Goal: Task Accomplishment & Management: Use online tool/utility

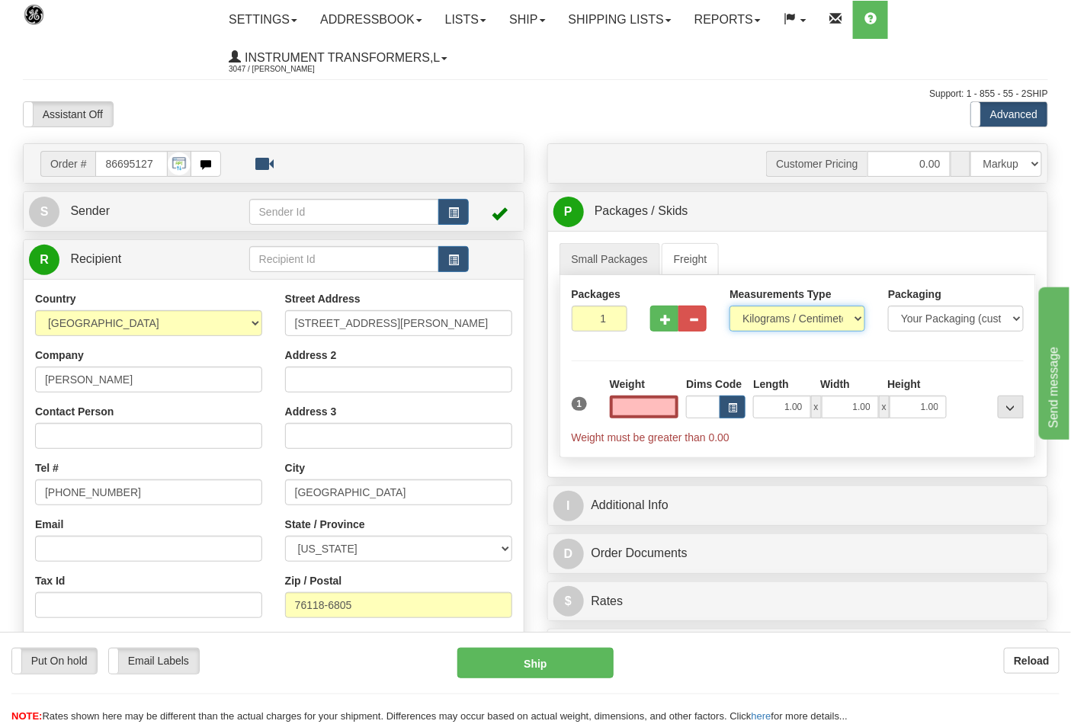
type input "0.00"
drag, startPoint x: 0, startPoint y: 0, endPoint x: 766, endPoint y: 319, distance: 830.0
click at [766, 319] on select "Pounds / Inches Kilograms / Centimeters" at bounding box center [798, 319] width 136 height 26
select select "0"
click at [730, 307] on select "Pounds / Inches Kilograms / Centimeters" at bounding box center [798, 319] width 136 height 26
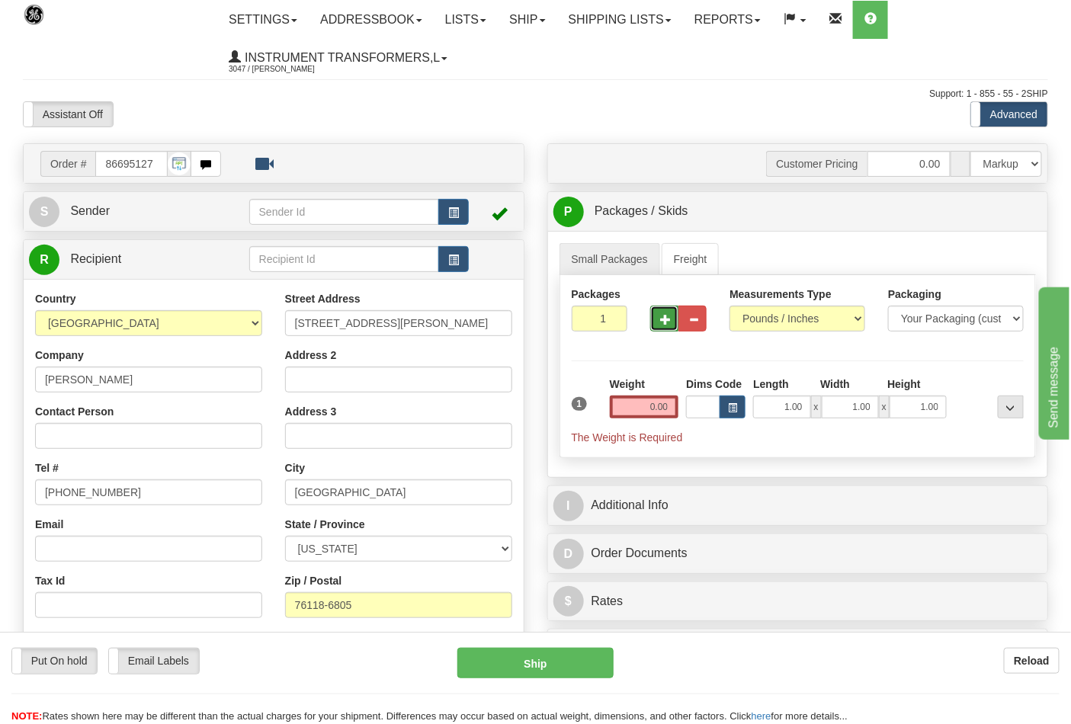
click at [666, 325] on span "button" at bounding box center [665, 320] width 11 height 10
click at [667, 323] on span "button" at bounding box center [665, 320] width 11 height 10
type input "4"
click at [677, 416] on input "0.00" at bounding box center [644, 407] width 69 height 23
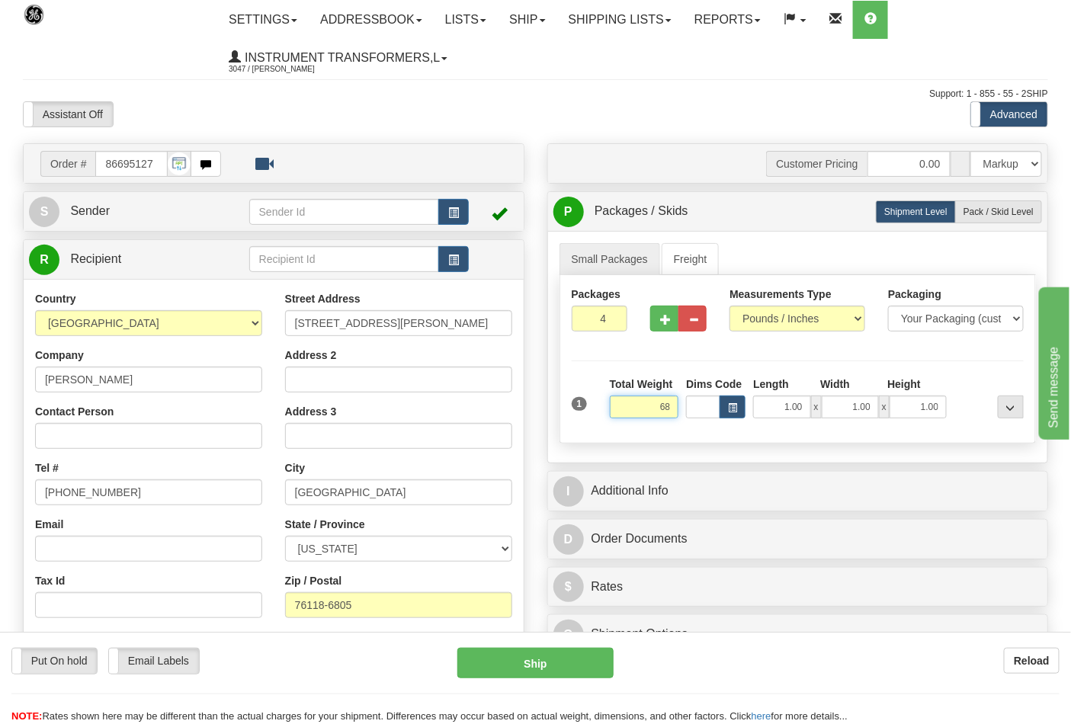
click button "Delete" at bounding box center [0, 0] width 0 height 0
type input "68.00"
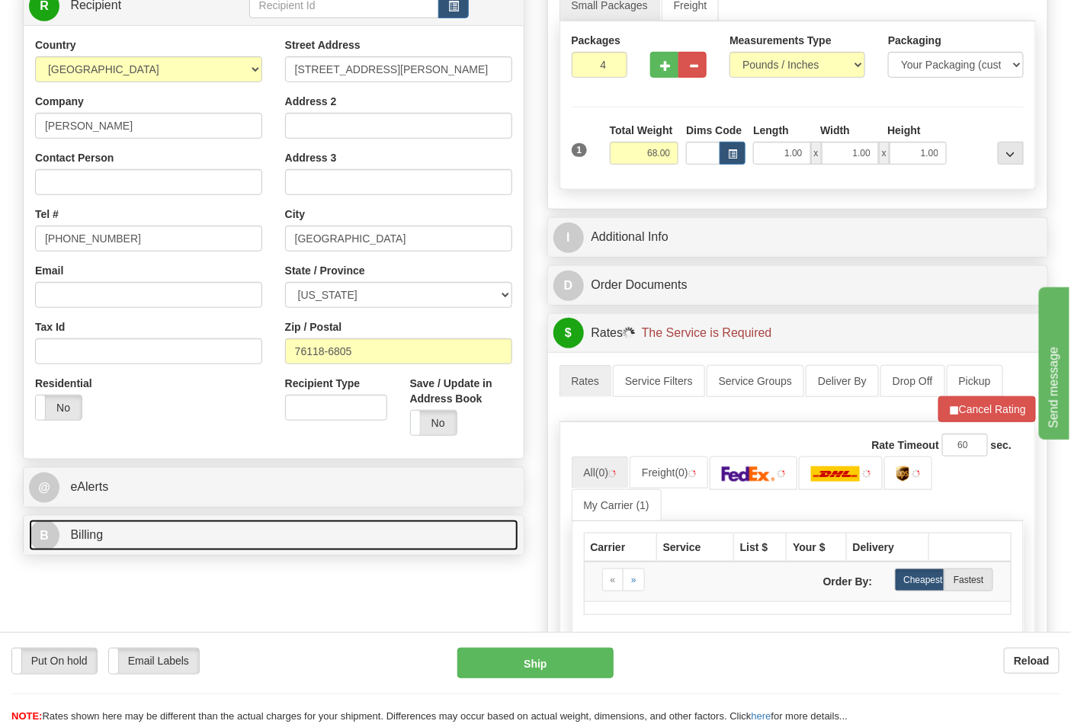
click at [163, 538] on link "B Billing" at bounding box center [274, 535] width 490 height 31
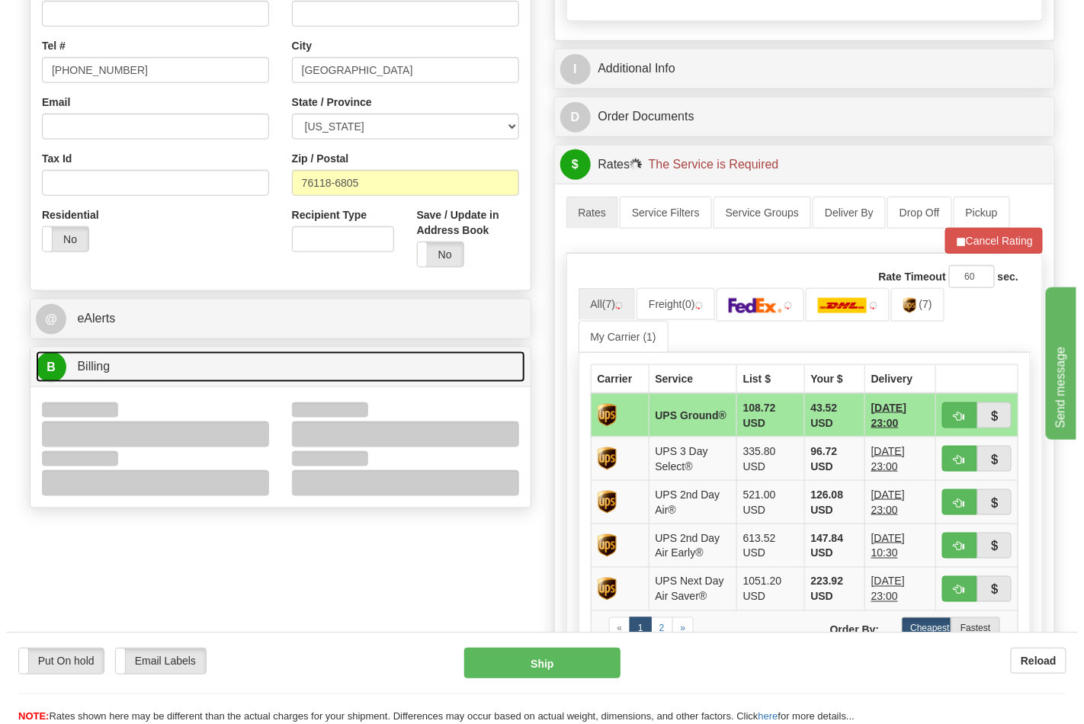
scroll to position [423, 0]
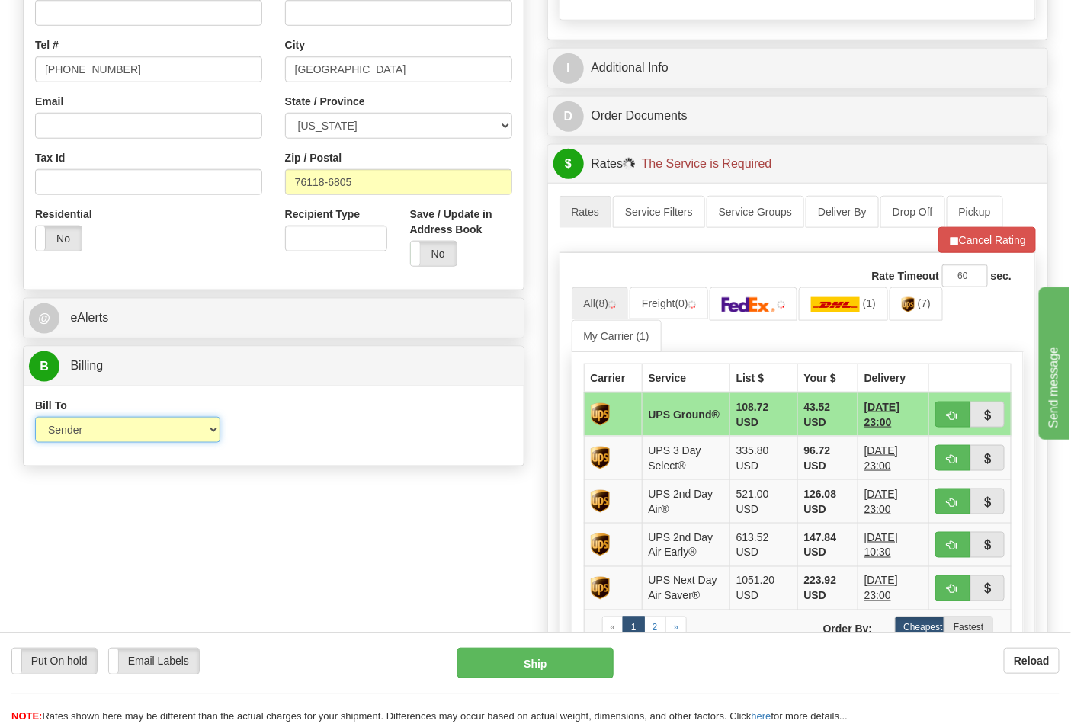
click at [111, 429] on select "Sender Recipient Third Party Collect" at bounding box center [127, 430] width 185 height 26
click at [361, 413] on div "Bill To Sender Recipient Third Party Collect Account 3rd Party Account List Ple…" at bounding box center [274, 426] width 500 height 56
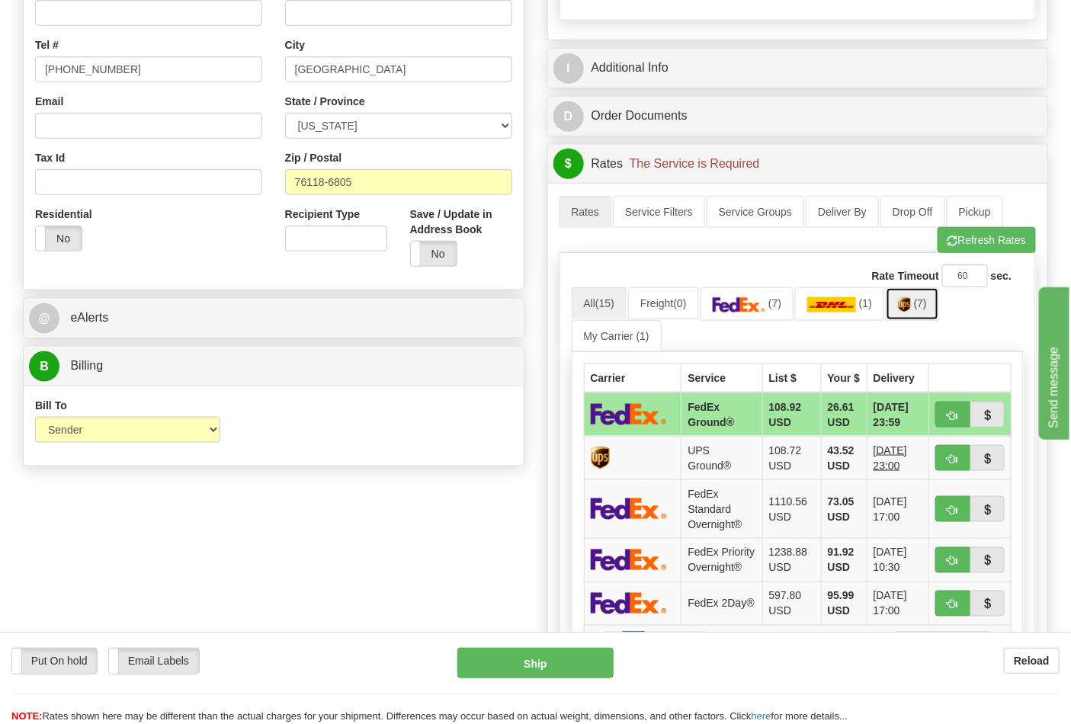
click at [925, 313] on link "(7)" at bounding box center [912, 303] width 53 height 33
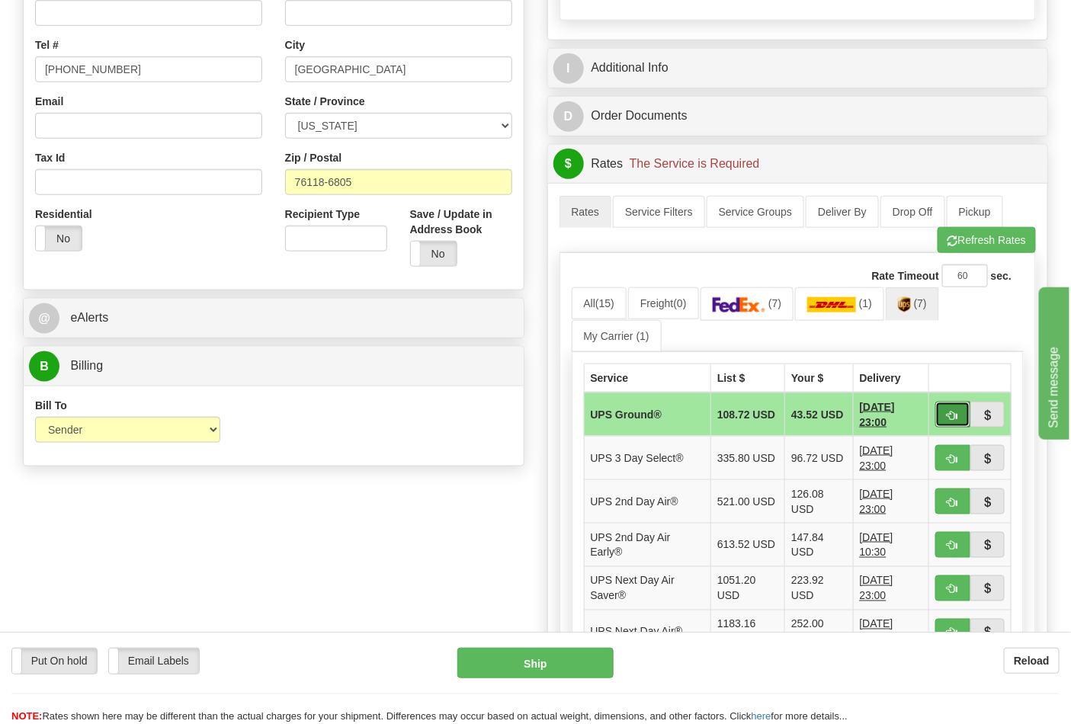
click at [955, 412] on span "button" at bounding box center [953, 416] width 11 height 10
type input "03"
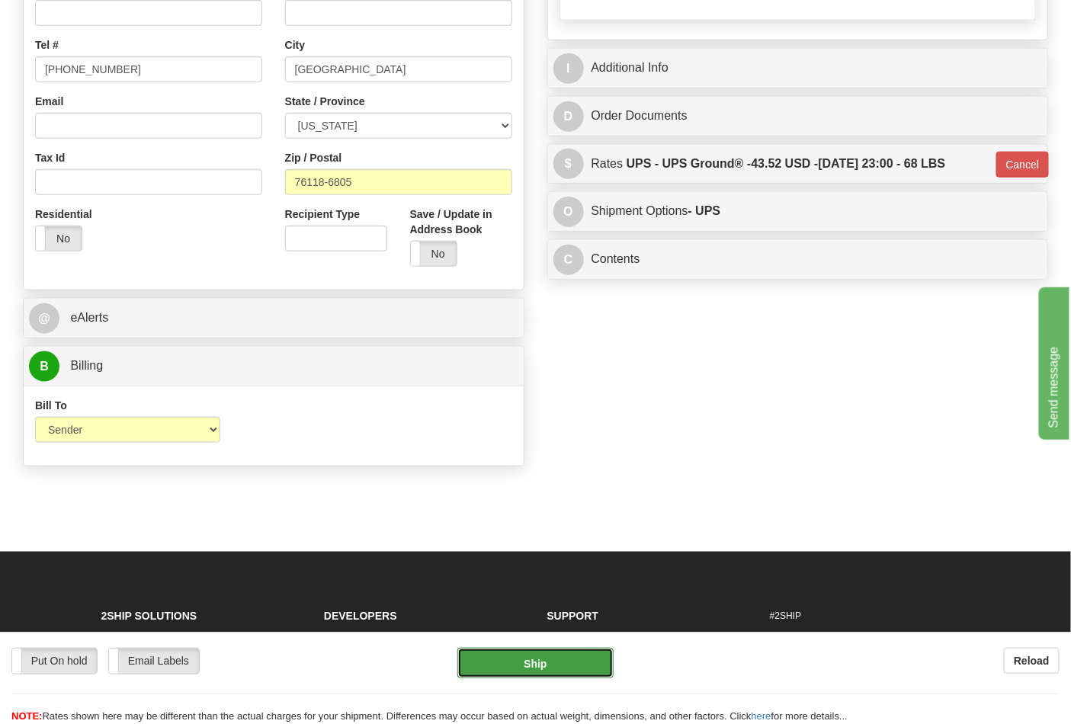
click at [557, 663] on button "Ship" at bounding box center [536, 663] width 156 height 31
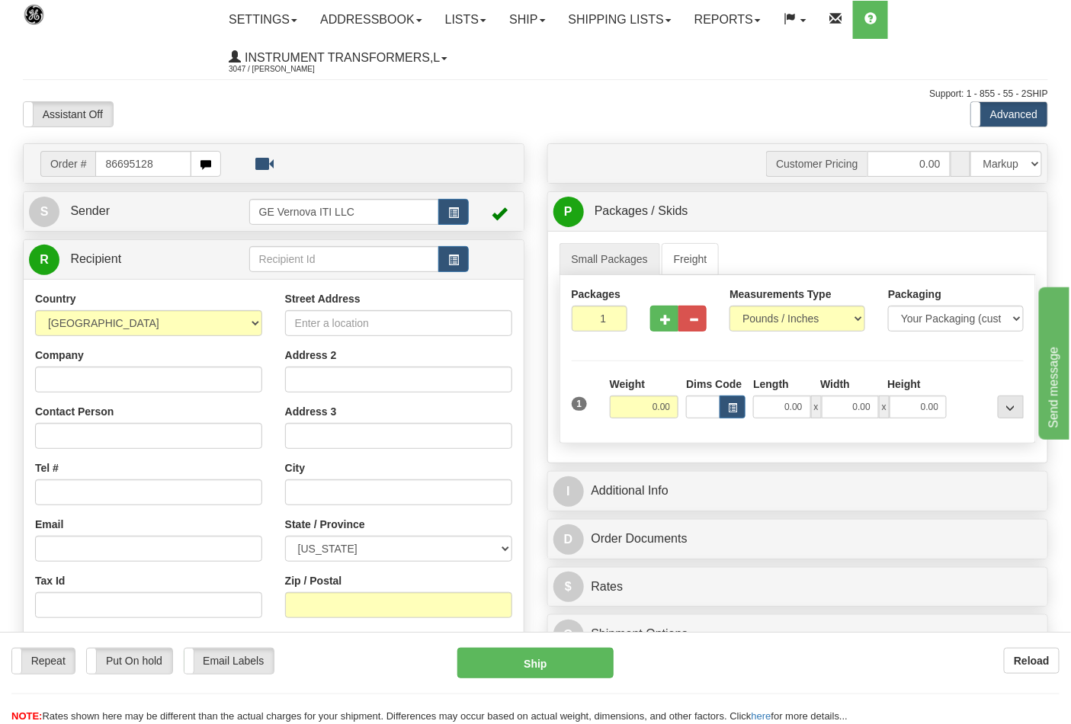
type input "86695128"
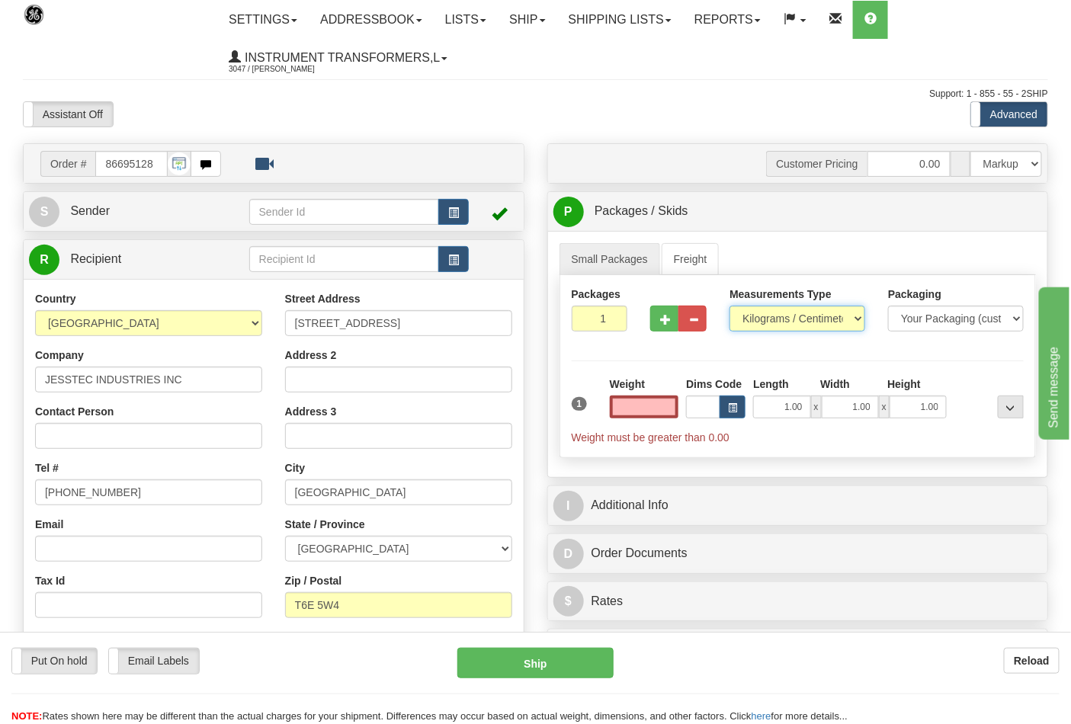
type input "0.00"
click at [750, 321] on select "Pounds / Inches Kilograms / Centimeters" at bounding box center [798, 319] width 136 height 26
select select "0"
click at [730, 307] on select "Pounds / Inches Kilograms / Centimeters" at bounding box center [798, 319] width 136 height 26
click at [671, 323] on span "button" at bounding box center [665, 320] width 11 height 10
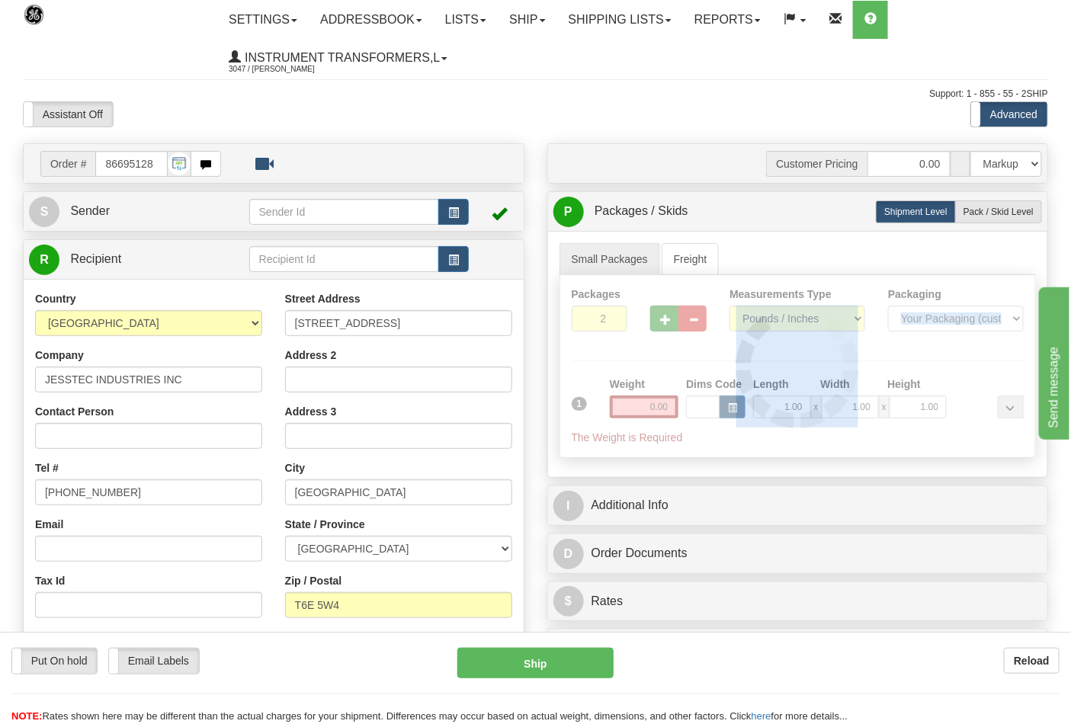
click at [671, 323] on div at bounding box center [798, 366] width 476 height 182
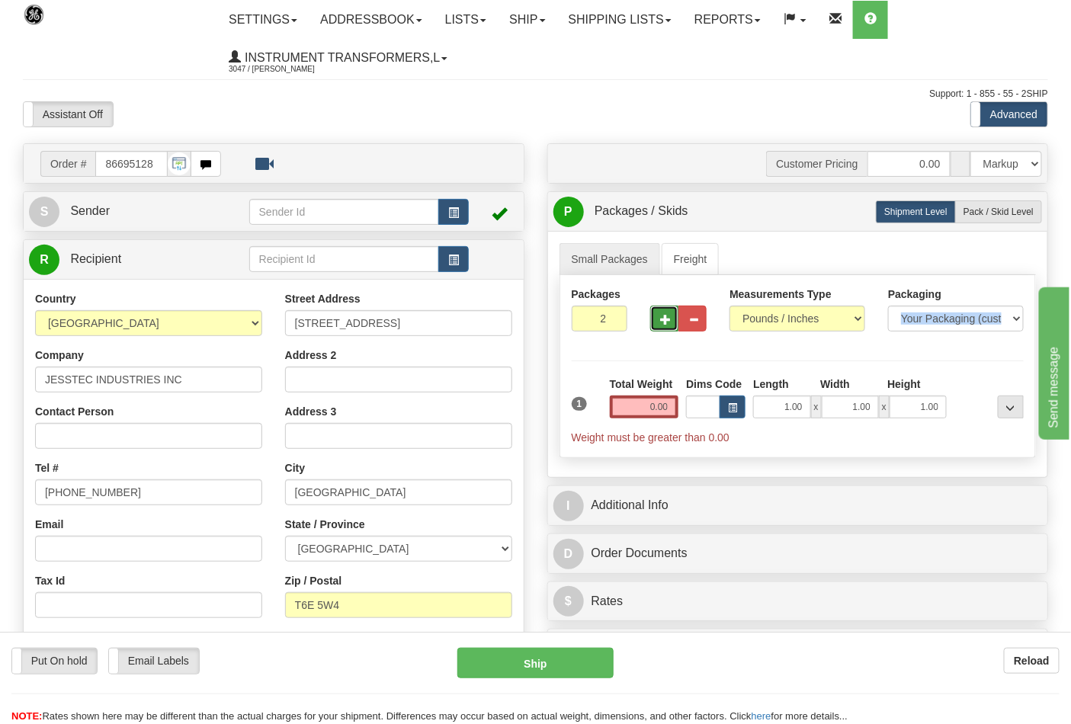
click at [671, 323] on span "button" at bounding box center [665, 320] width 11 height 10
click at [668, 323] on span "button" at bounding box center [665, 320] width 11 height 10
type input "5"
click at [673, 409] on input "0.00" at bounding box center [644, 407] width 69 height 23
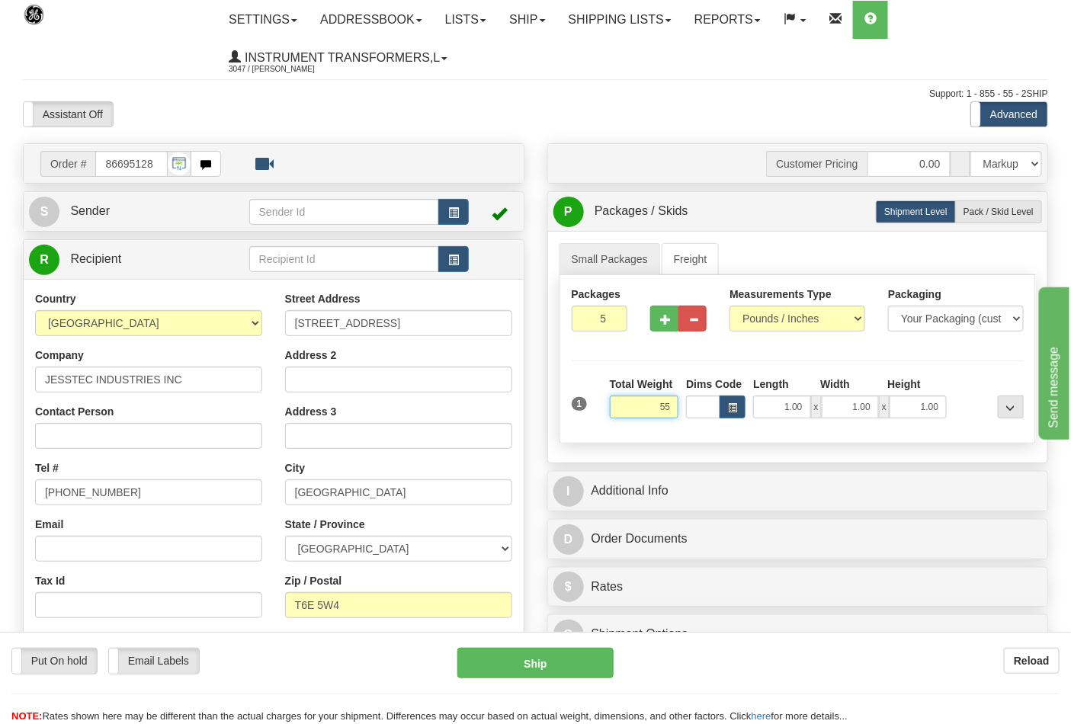
click button "Delete" at bounding box center [0, 0] width 0 height 0
type input "55.00"
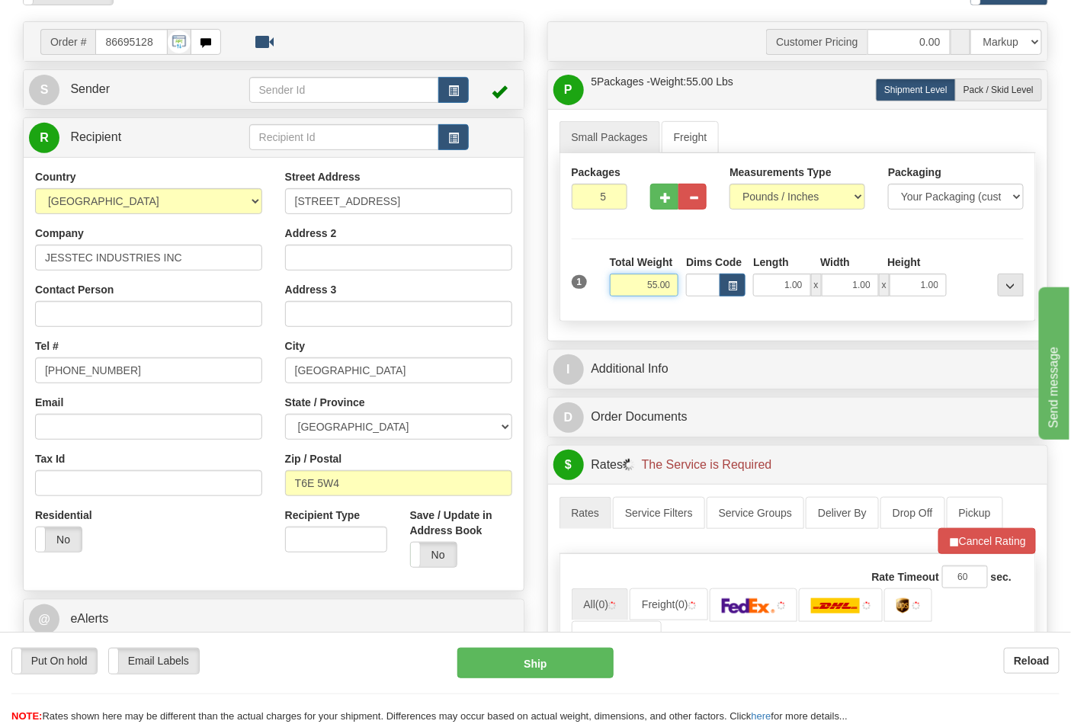
scroll to position [254, 0]
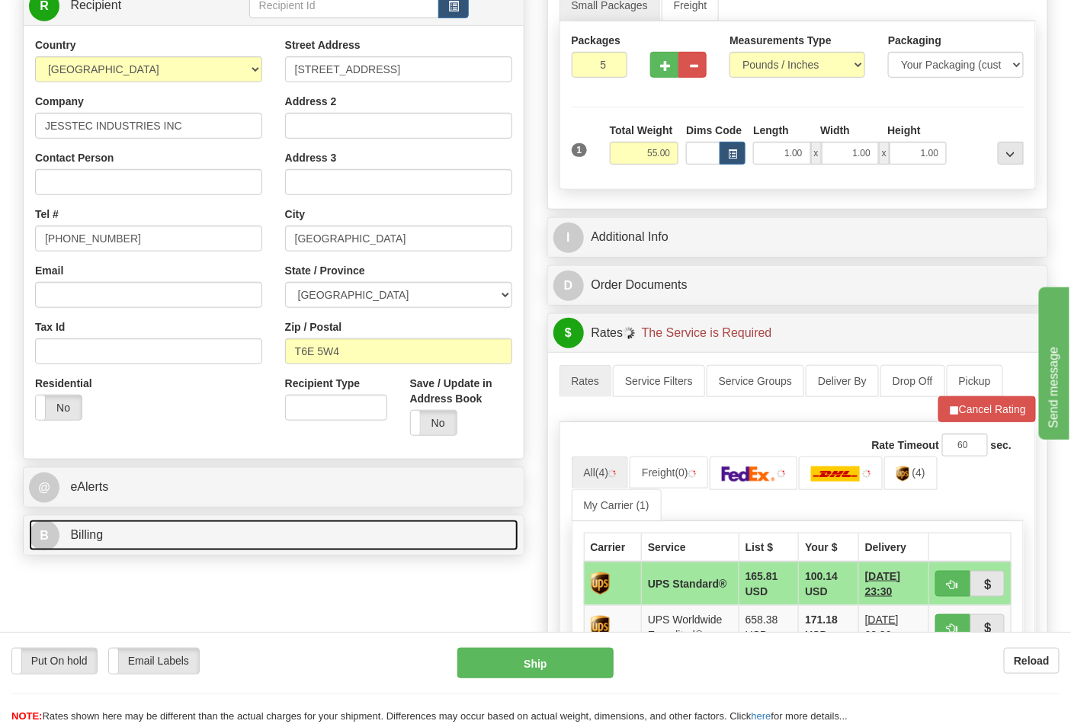
click at [156, 537] on link "B Billing" at bounding box center [274, 535] width 490 height 31
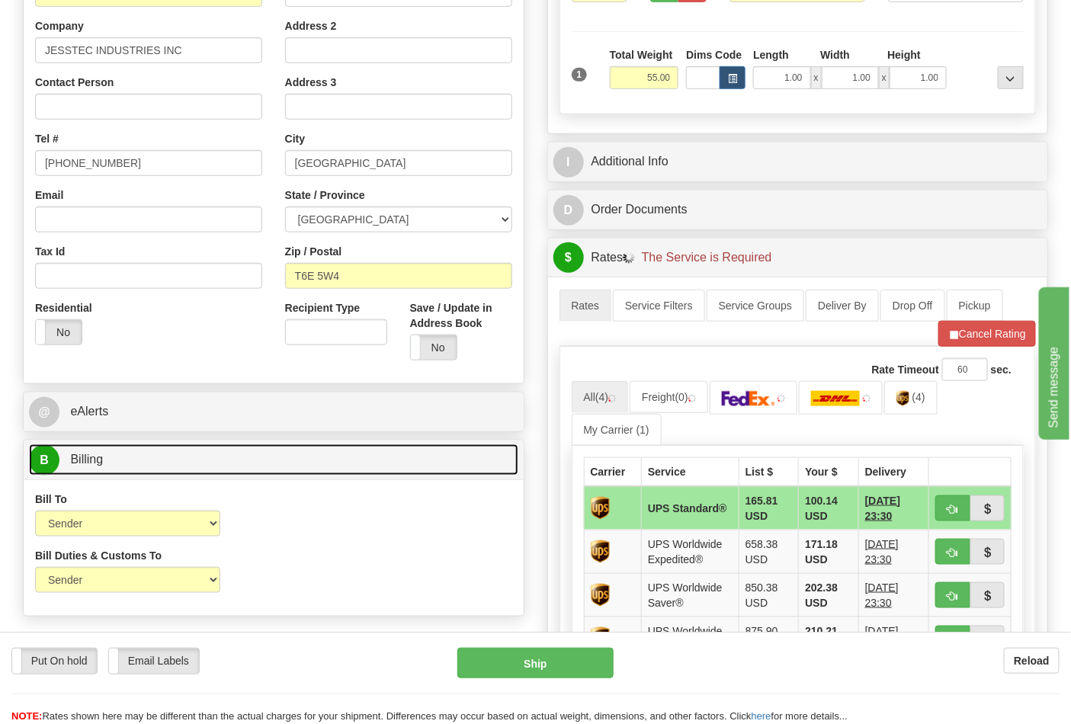
scroll to position [423, 0]
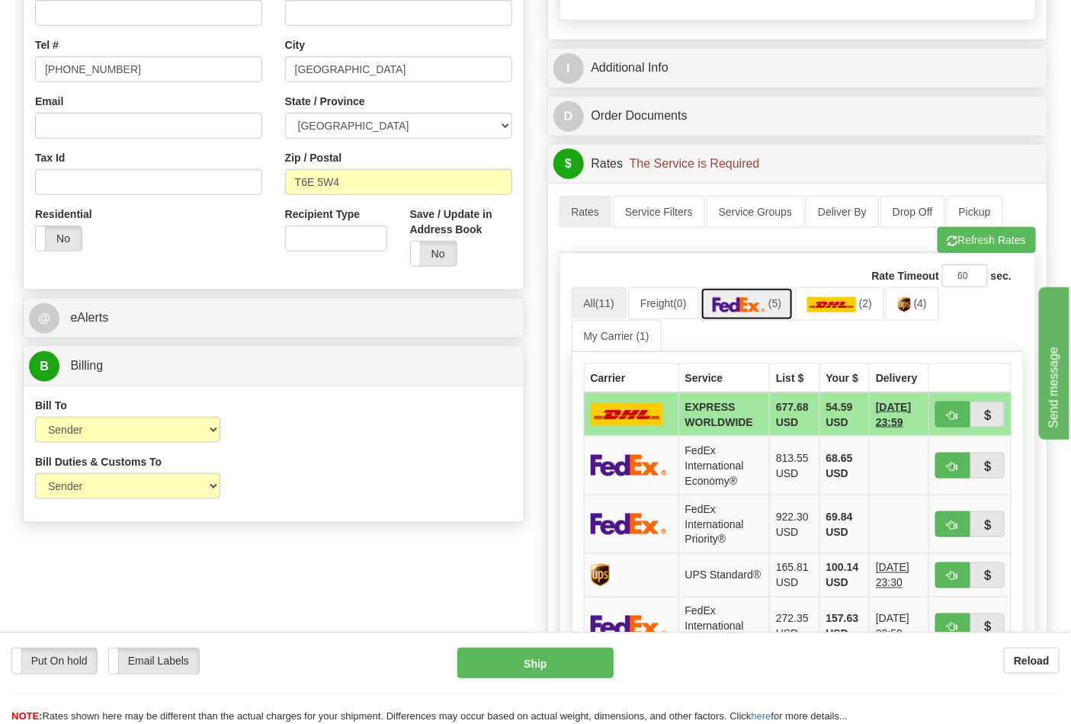
click at [779, 306] on span "(5)" at bounding box center [775, 303] width 13 height 12
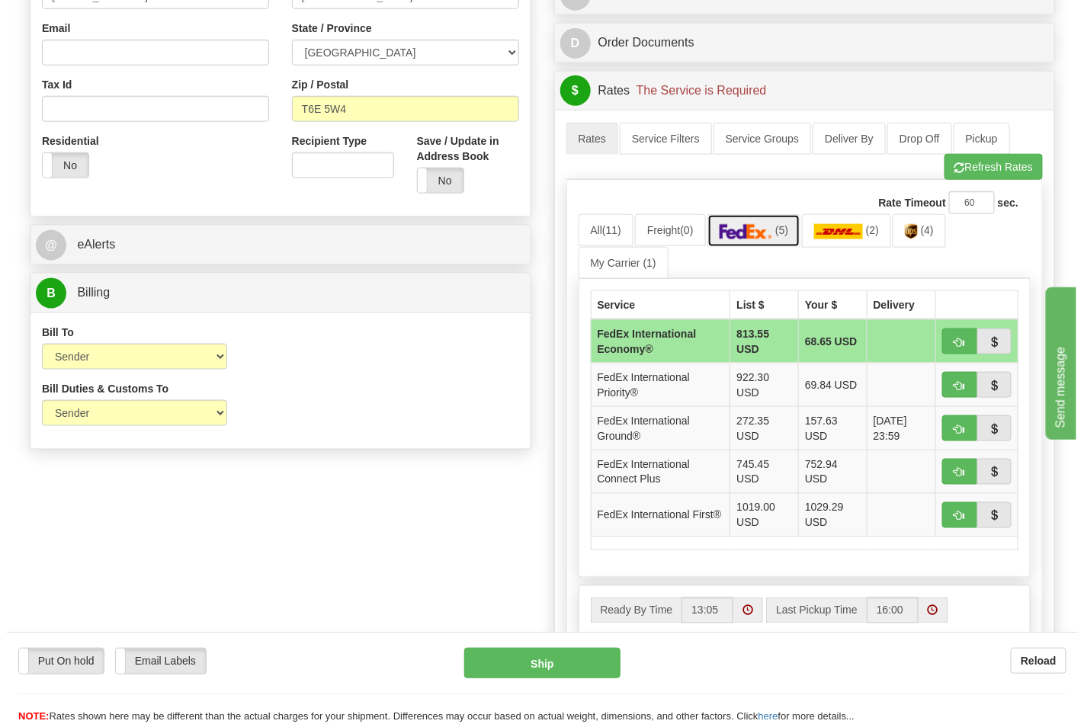
scroll to position [592, 0]
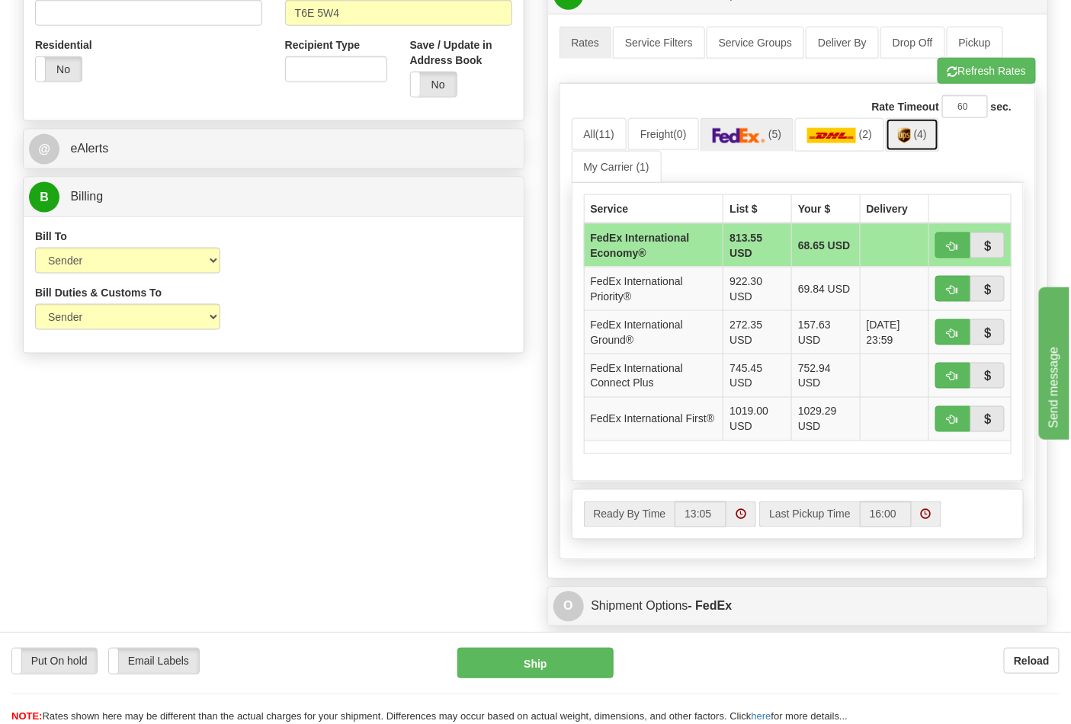
click at [926, 146] on link "(4)" at bounding box center [912, 134] width 53 height 33
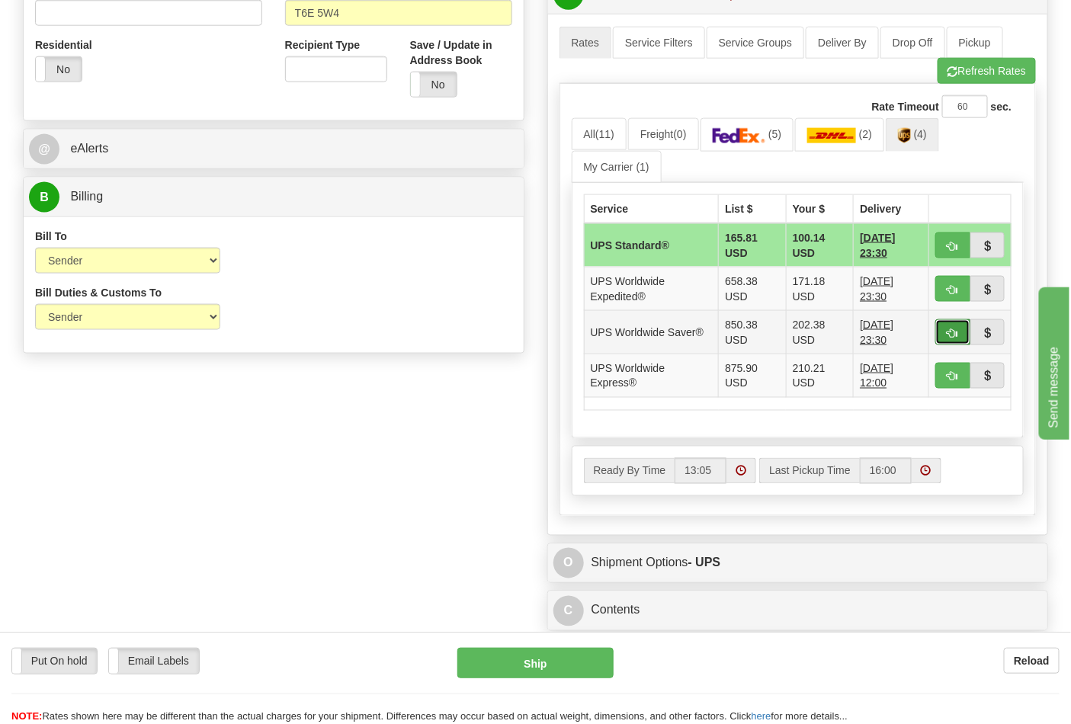
click at [950, 332] on span "button" at bounding box center [953, 334] width 11 height 10
type input "65"
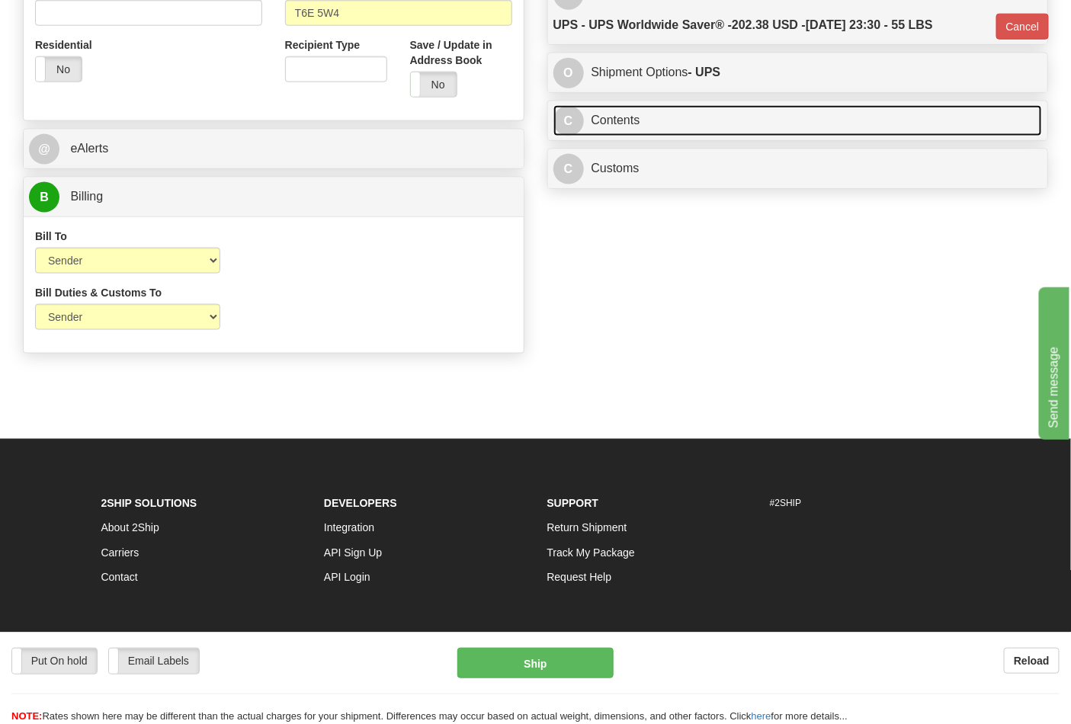
click at [727, 125] on link "C Contents" at bounding box center [799, 120] width 490 height 31
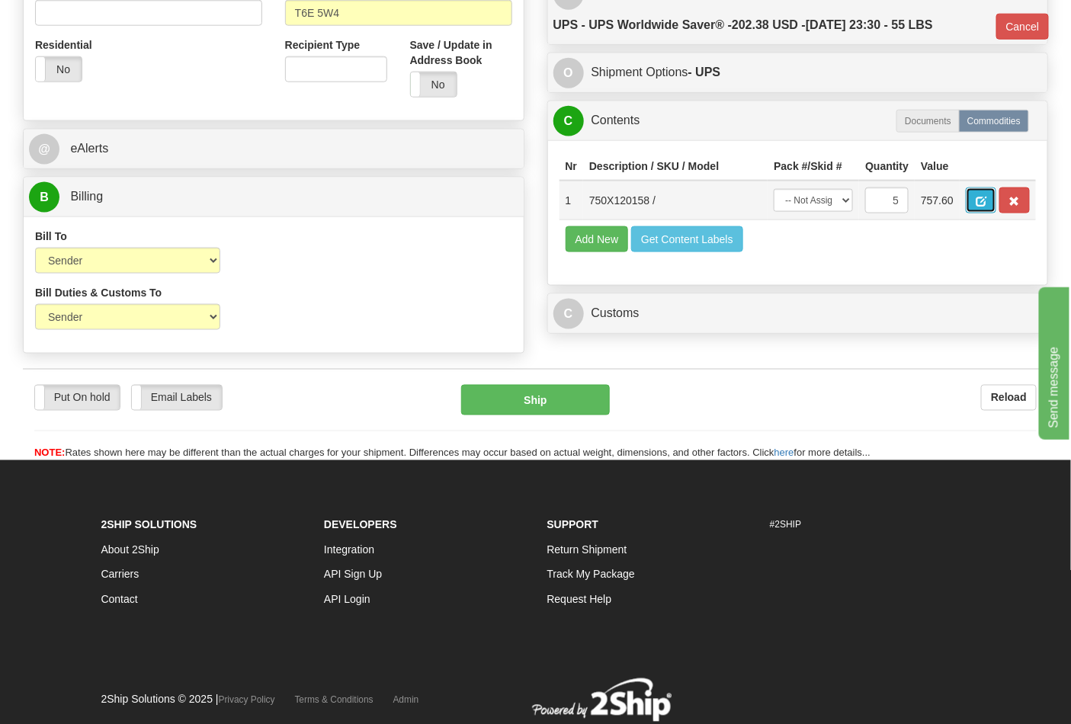
click at [997, 202] on button "button" at bounding box center [981, 201] width 31 height 26
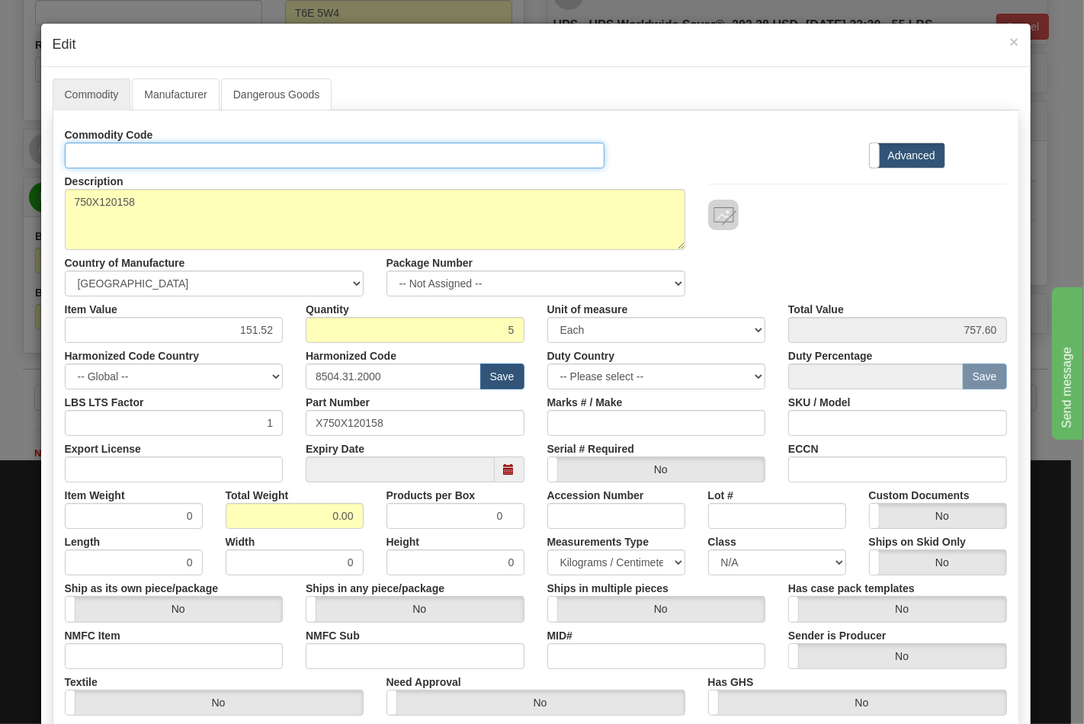
click at [294, 149] on input "Id" at bounding box center [335, 156] width 541 height 26
type input "TRANSFORMERS"
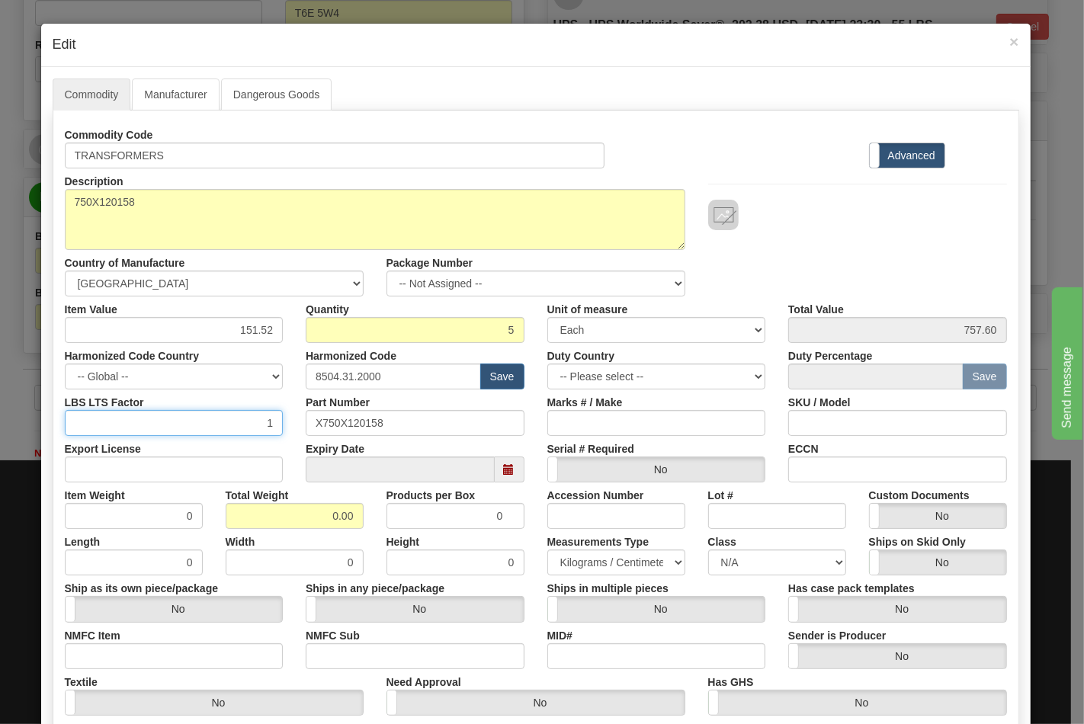
click at [171, 433] on input "1" at bounding box center [174, 423] width 219 height 26
click at [230, 480] on input "Export License" at bounding box center [174, 470] width 219 height 26
type input "N/A"
drag, startPoint x: 323, startPoint y: 515, endPoint x: 387, endPoint y: 521, distance: 65.0
click at [387, 521] on div "Item Weight 0 Total Weight 0.00 Products per Box 0 Accession Number Lot # Custo…" at bounding box center [535, 506] width 965 height 47
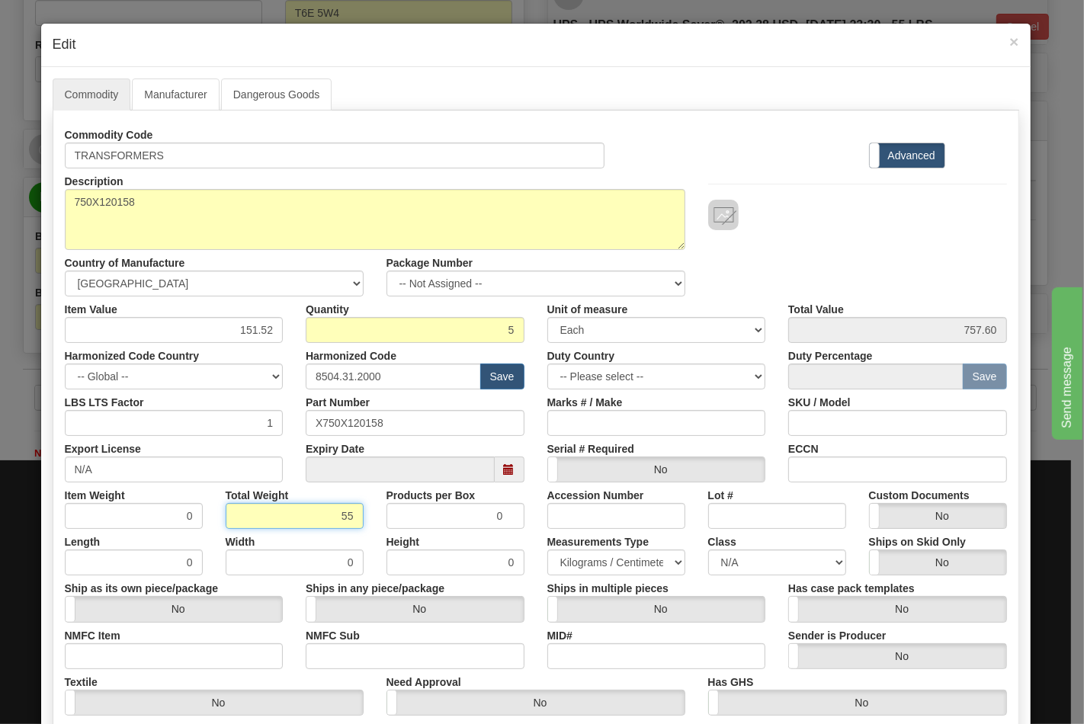
type input "55"
type input "11.0000"
click at [201, 651] on input "NMFC Item" at bounding box center [174, 657] width 219 height 26
type input "63170"
drag, startPoint x: 316, startPoint y: 649, endPoint x: 362, endPoint y: 668, distance: 49.6
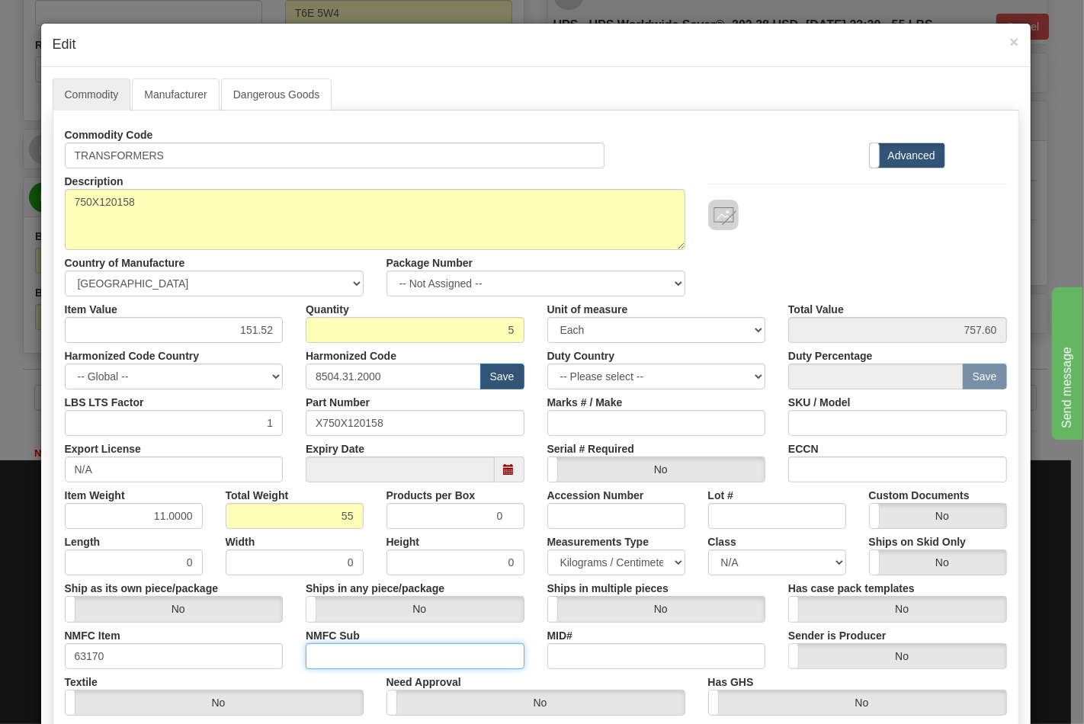
click at [316, 649] on input "NMFC Sub" at bounding box center [415, 657] width 219 height 26
type input "4"
click at [728, 574] on select "N/A 50.0 55.0 60.0 65.0 70.0 85.0 92.5 100.0 125.0 175.0 250.0 300.0 400.0" at bounding box center [777, 563] width 138 height 26
select select "70.0"
click at [708, 550] on select "N/A 50.0 55.0 60.0 65.0 70.0 85.0 92.5 100.0 125.0 175.0 250.0 300.0 400.0" at bounding box center [777, 563] width 138 height 26
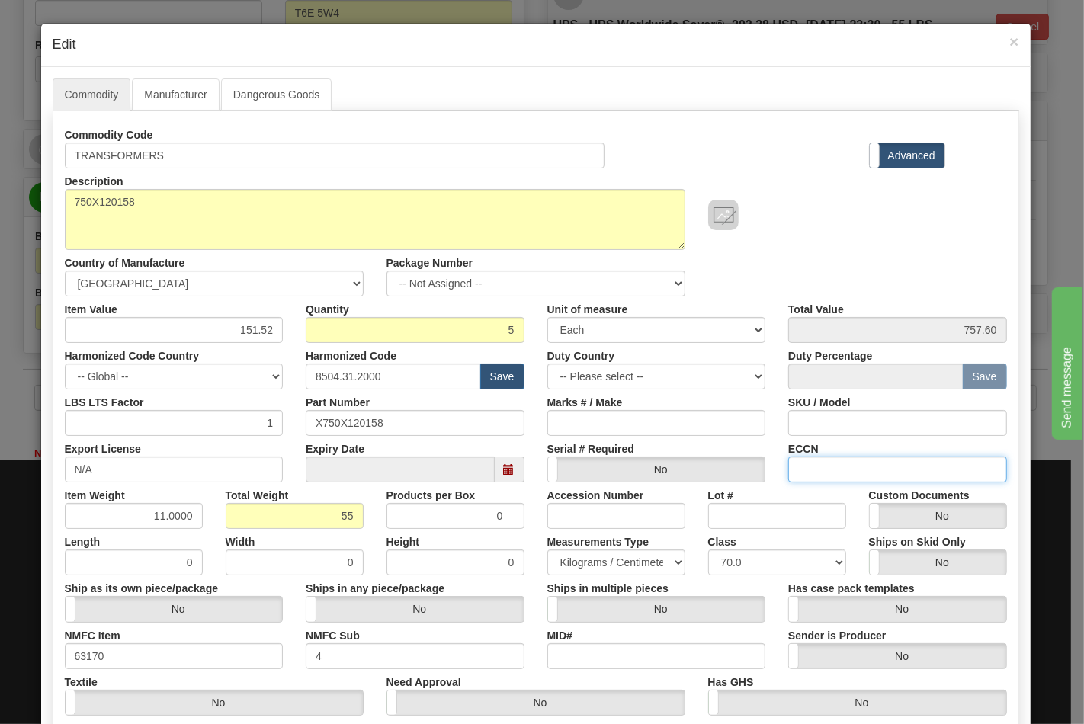
click at [840, 464] on input "ECCN" at bounding box center [897, 470] width 219 height 26
type input "EAR99"
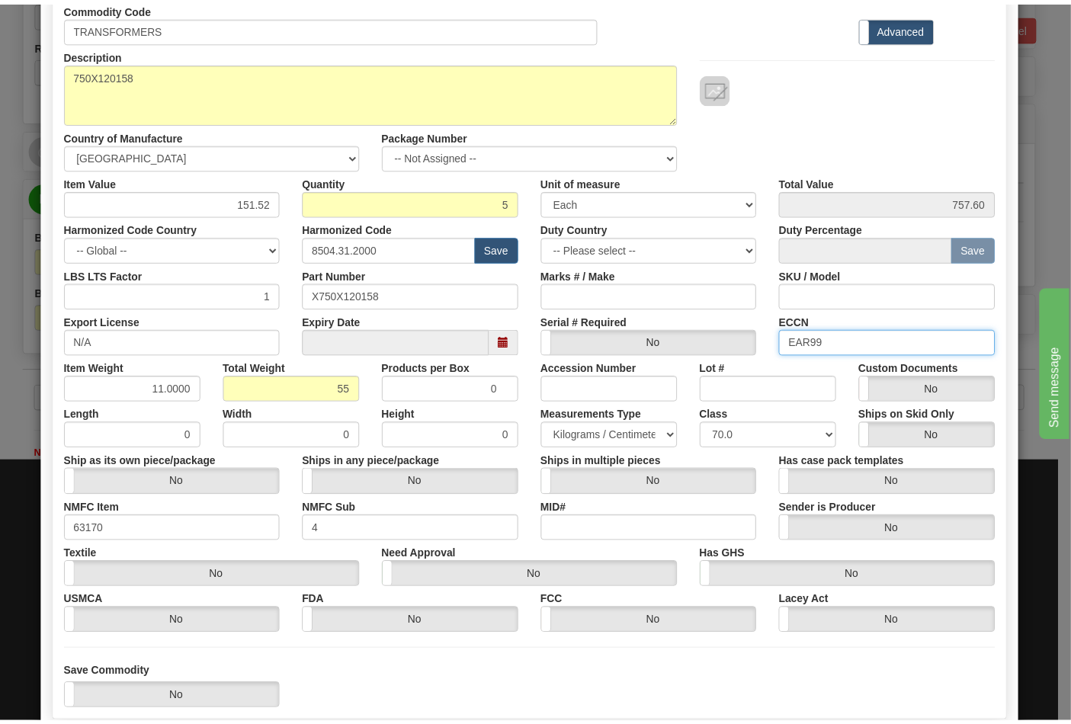
scroll to position [219, 0]
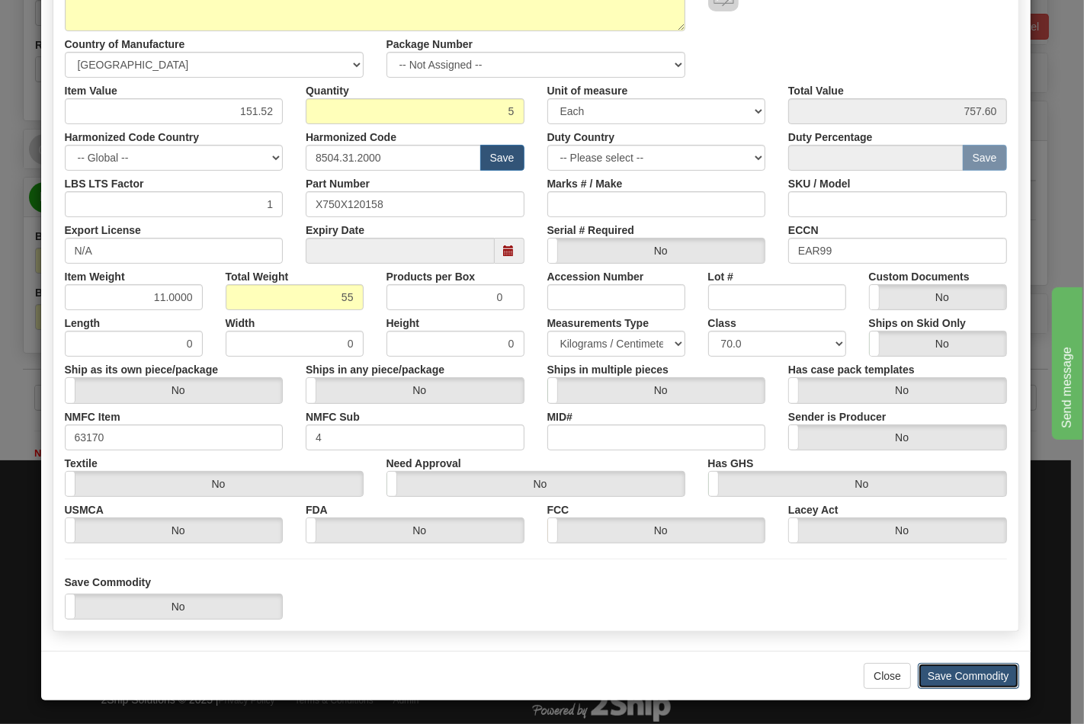
click at [949, 676] on button "Save Commodity" at bounding box center [968, 676] width 101 height 26
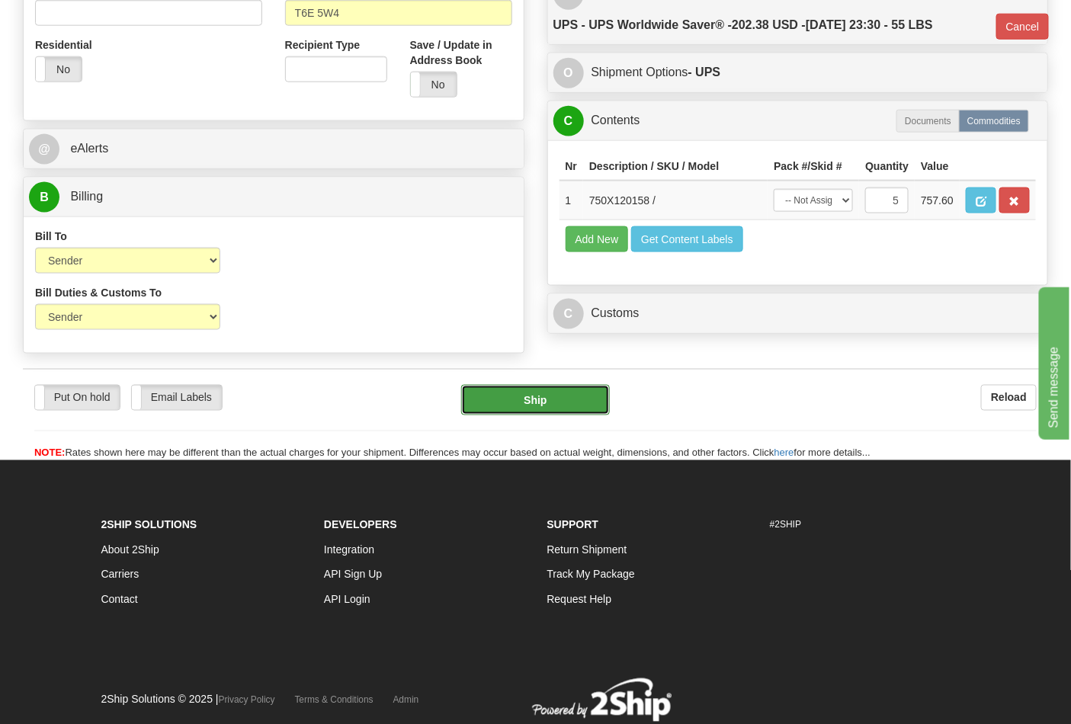
click at [560, 405] on button "Ship" at bounding box center [535, 400] width 148 height 31
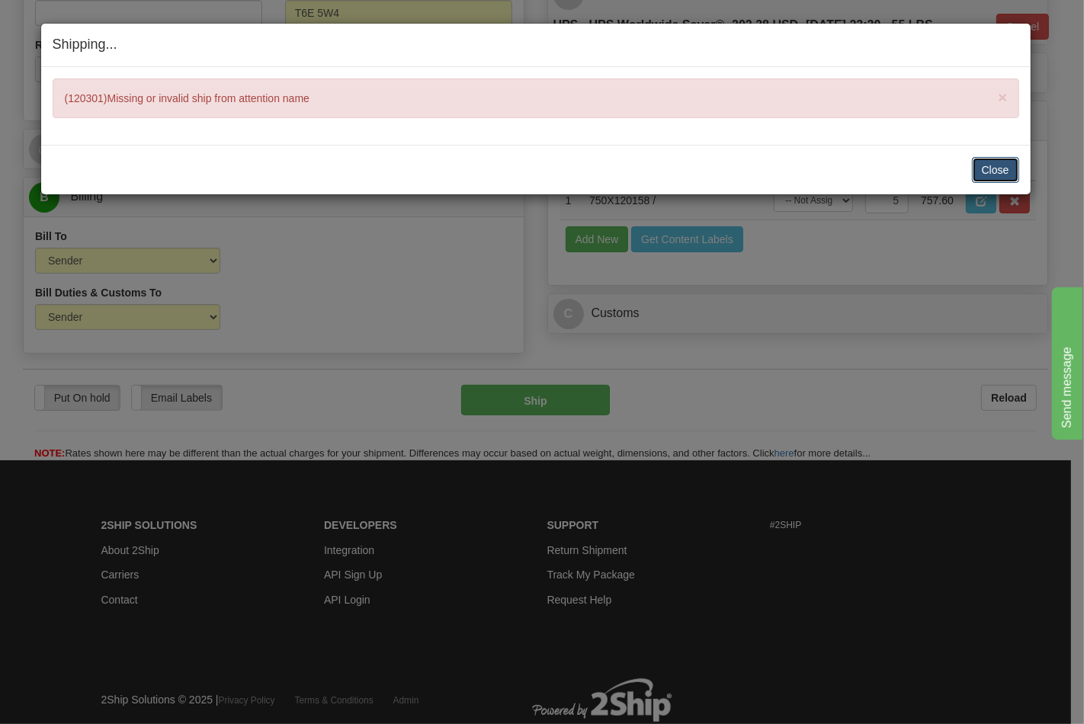
click at [1012, 163] on button "Close" at bounding box center [995, 170] width 47 height 26
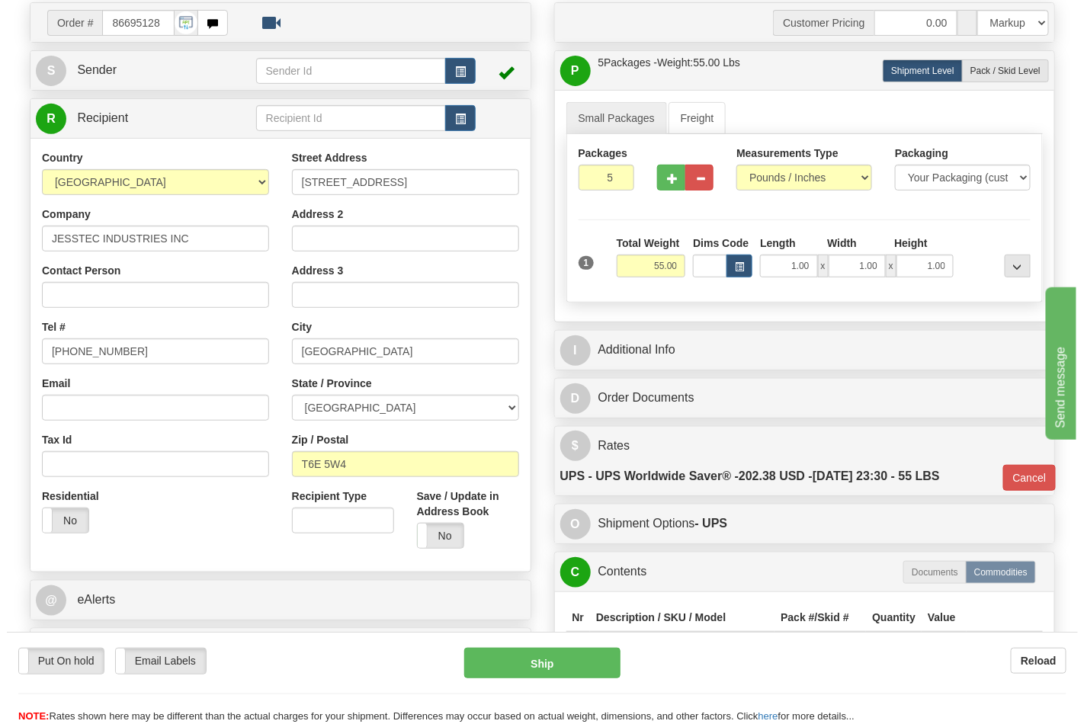
scroll to position [0, 0]
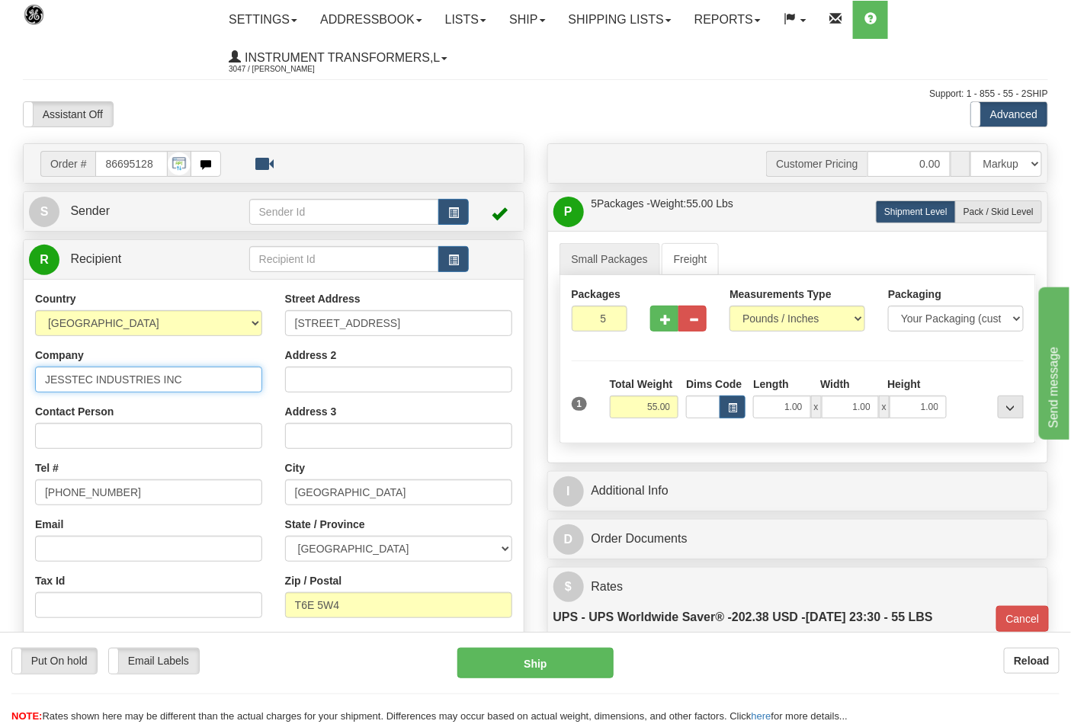
drag, startPoint x: 201, startPoint y: 390, endPoint x: 0, endPoint y: 377, distance: 201.0
click at [0, 377] on div "Toggle navigation Settings Shipping Preferences Fields Preferences New" at bounding box center [535, 516] width 1071 height 1032
click at [64, 425] on input "Contact Person" at bounding box center [148, 436] width 227 height 26
paste input "JESSTEC INDUSTRIES INC"
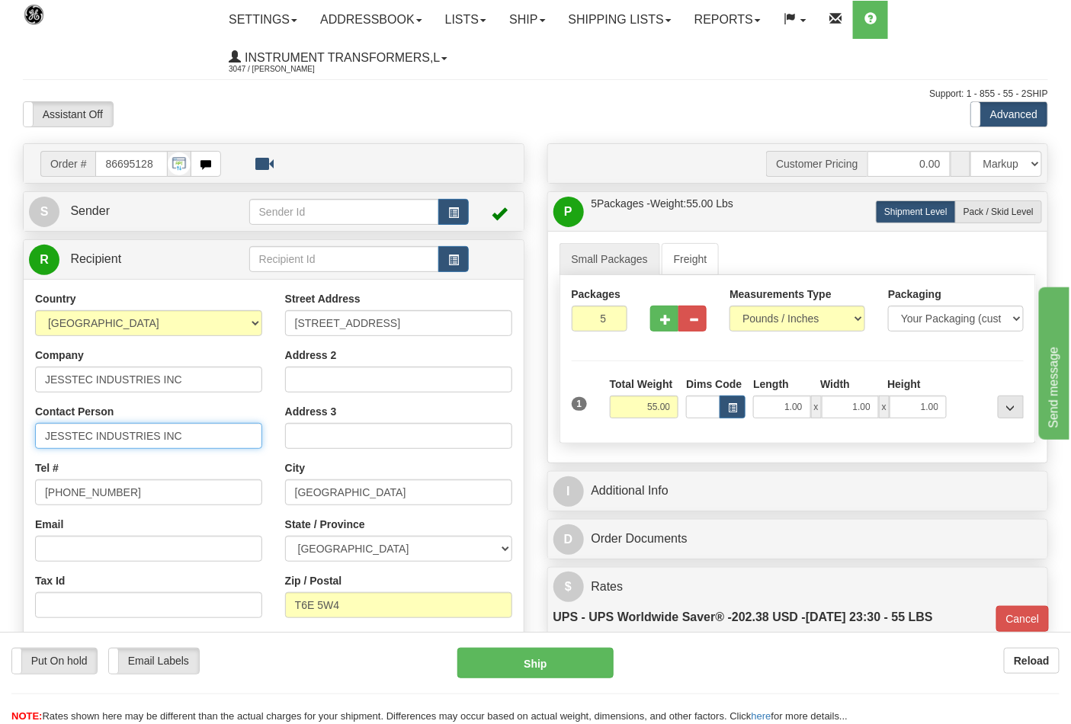
type input "JESSTEC INDUSTRIES INC"
click at [102, 209] on span "Sender" at bounding box center [90, 210] width 40 height 13
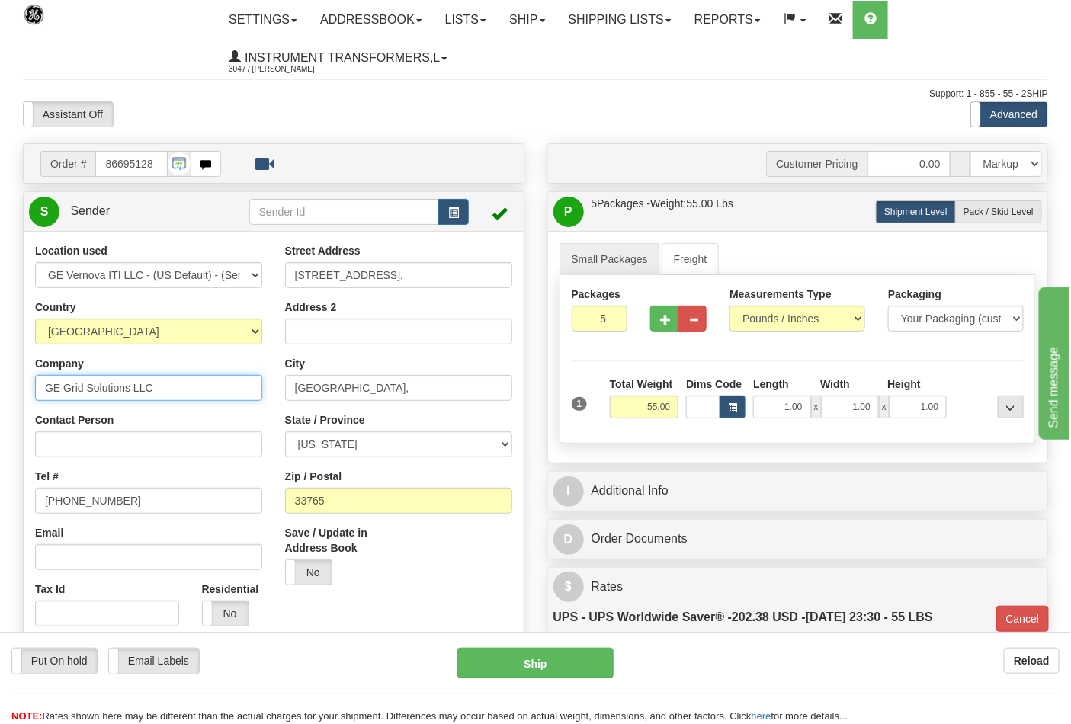
drag, startPoint x: 184, startPoint y: 390, endPoint x: 0, endPoint y: 383, distance: 183.9
click at [64, 442] on input "Contact Person" at bounding box center [148, 445] width 227 height 26
paste input "GE Grid Solutions LLC"
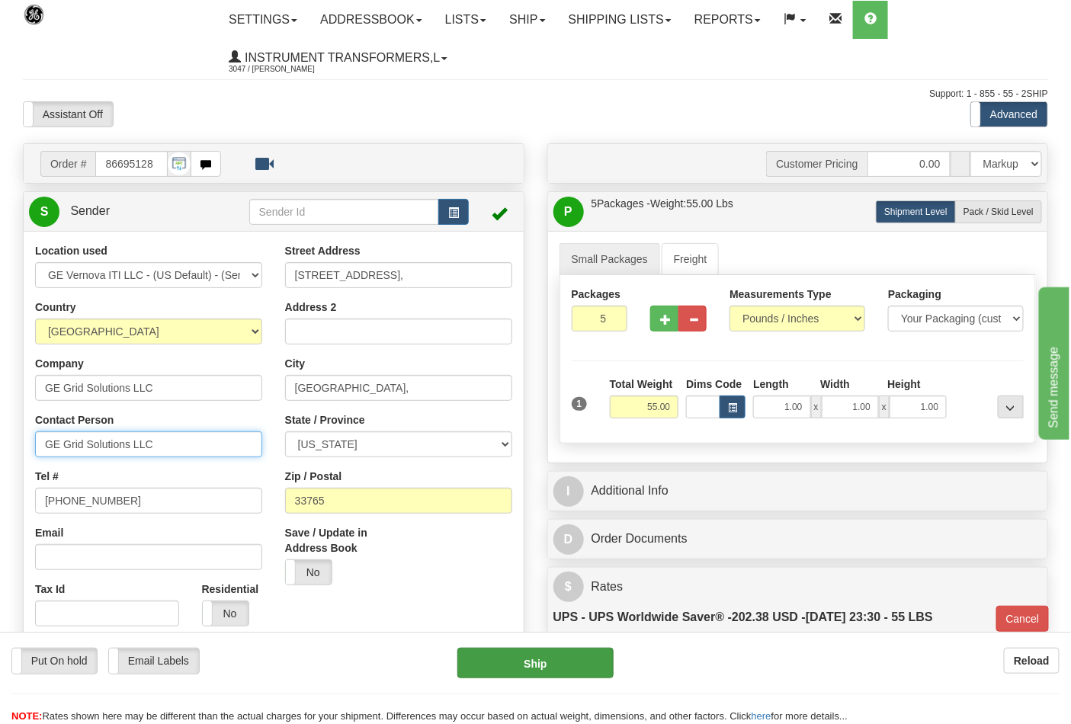
type input "GE Grid Solutions LLC"
click at [505, 653] on button "Ship" at bounding box center [536, 663] width 156 height 31
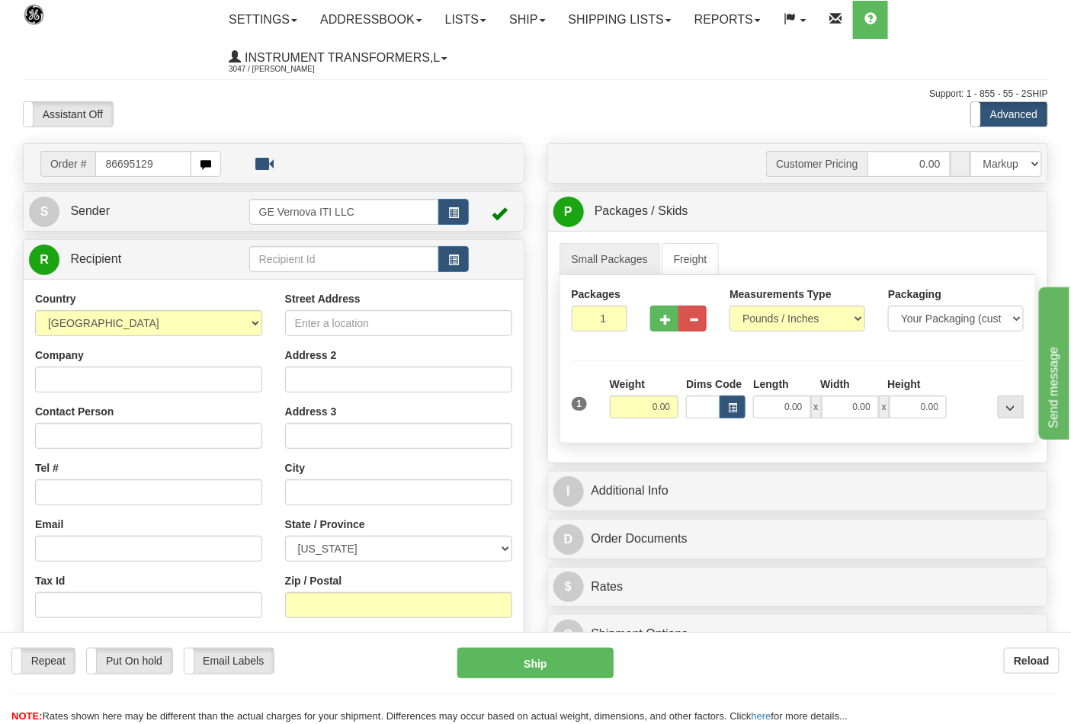
type input "86695129"
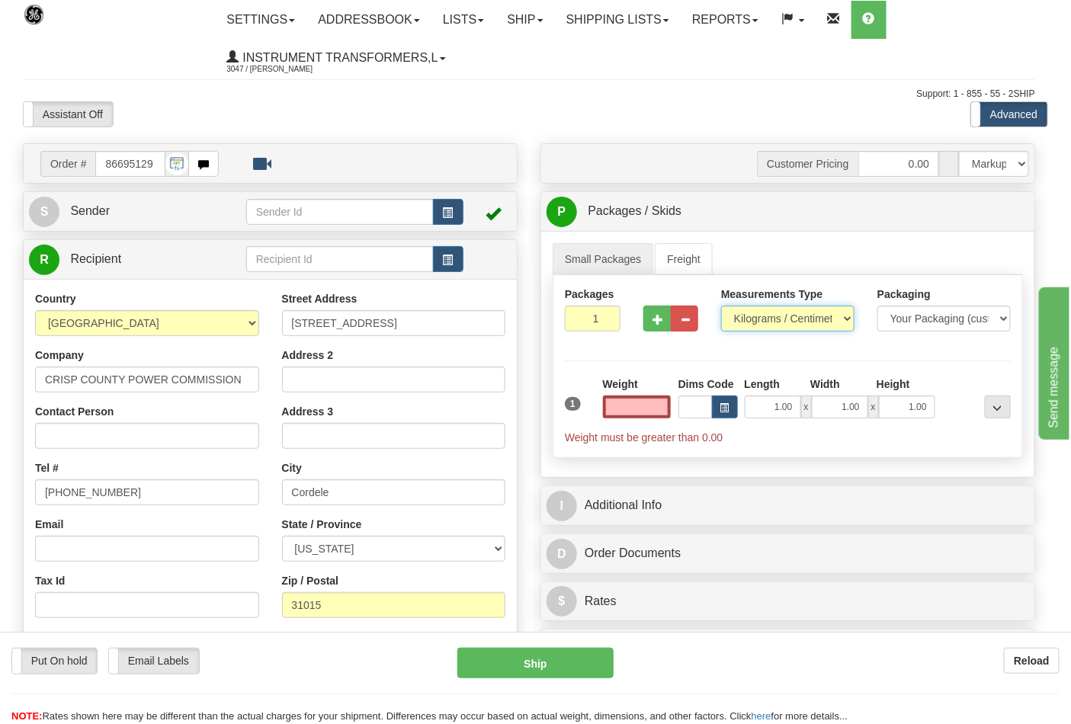
type input "0.00"
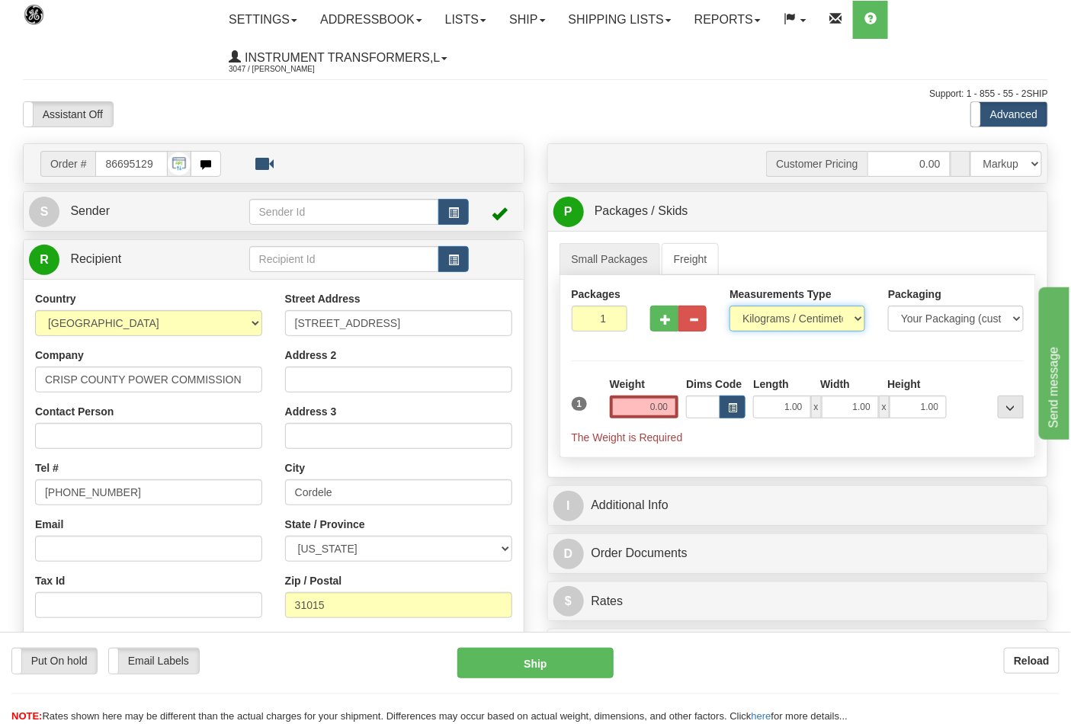
click at [756, 318] on select "Pounds / Inches Kilograms / Centimeters" at bounding box center [798, 319] width 136 height 26
select select "0"
click at [730, 307] on select "Pounds / Inches Kilograms / Centimeters" at bounding box center [798, 319] width 136 height 26
click at [671, 403] on input "0.00" at bounding box center [644, 407] width 69 height 23
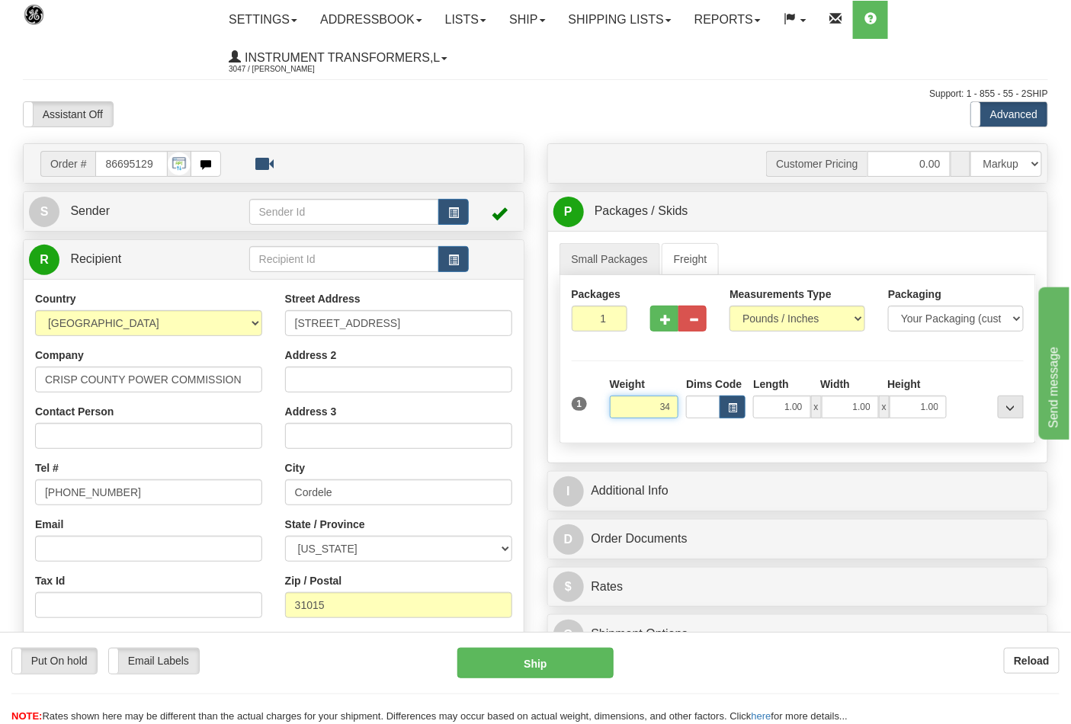
click button "Delete" at bounding box center [0, 0] width 0 height 0
type input "34.00"
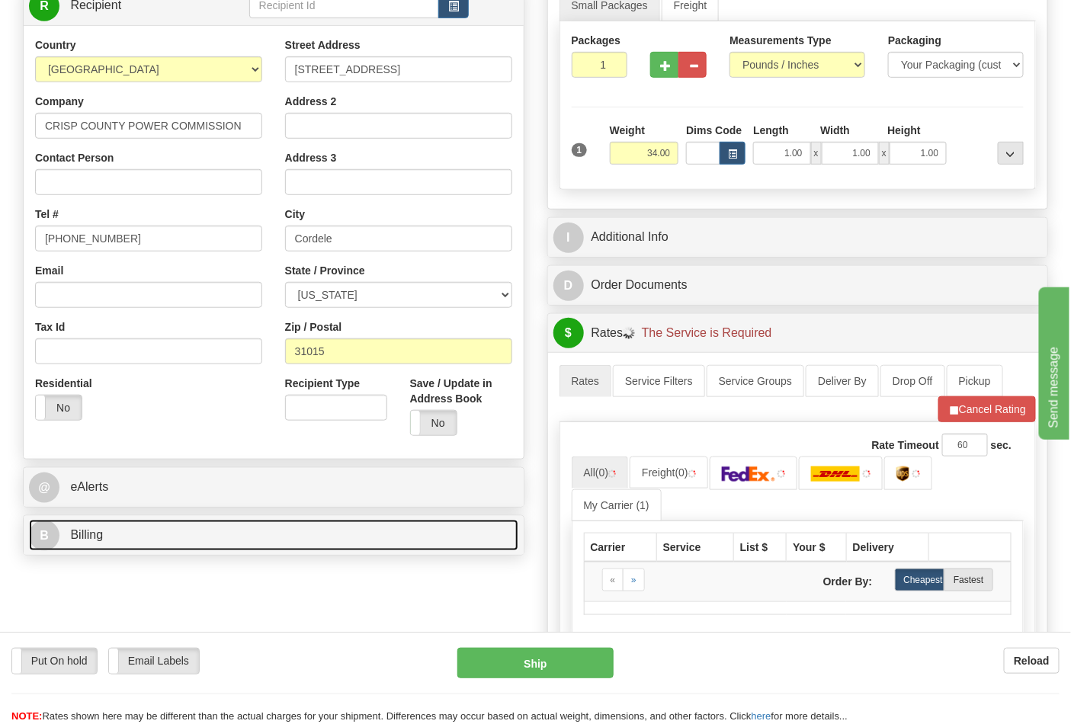
click at [181, 547] on link "B Billing" at bounding box center [274, 535] width 490 height 31
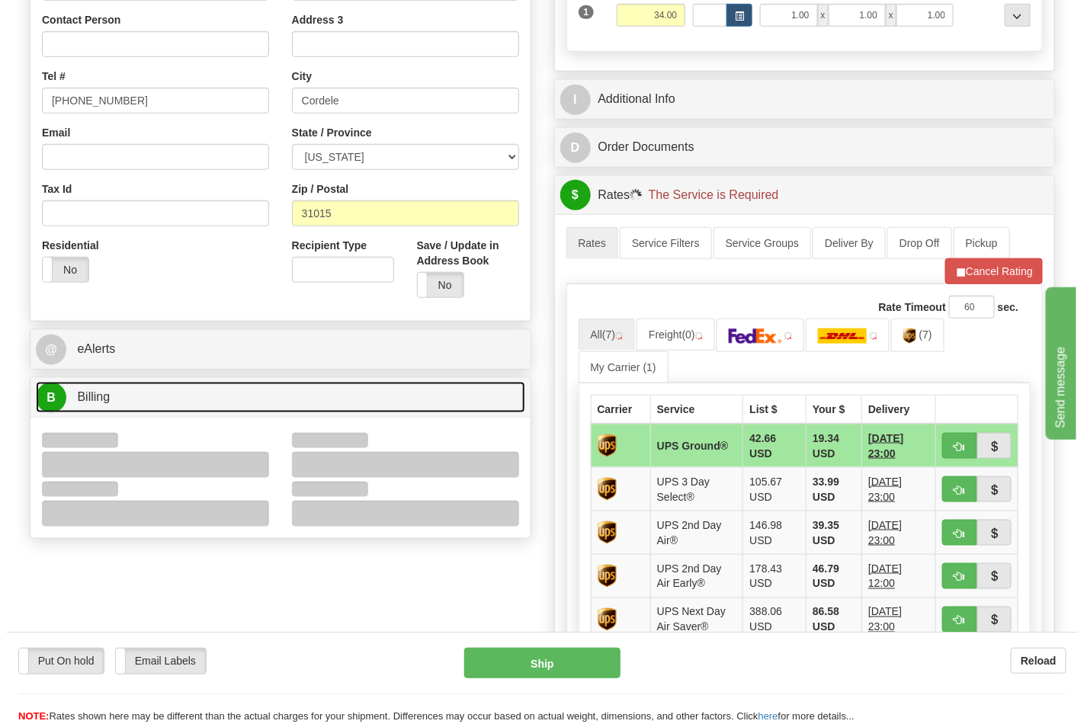
scroll to position [508, 0]
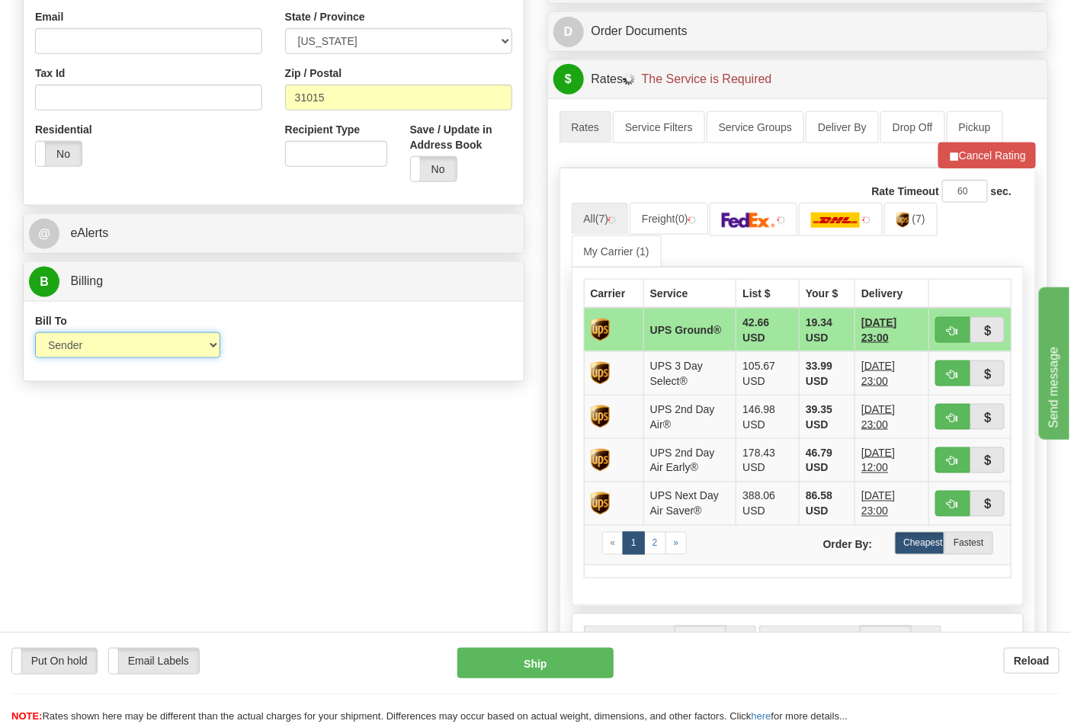
drag, startPoint x: 112, startPoint y: 385, endPoint x: 82, endPoint y: 358, distance: 40.5
click at [72, 348] on select "Sender Recipient Third Party Collect" at bounding box center [127, 345] width 185 height 26
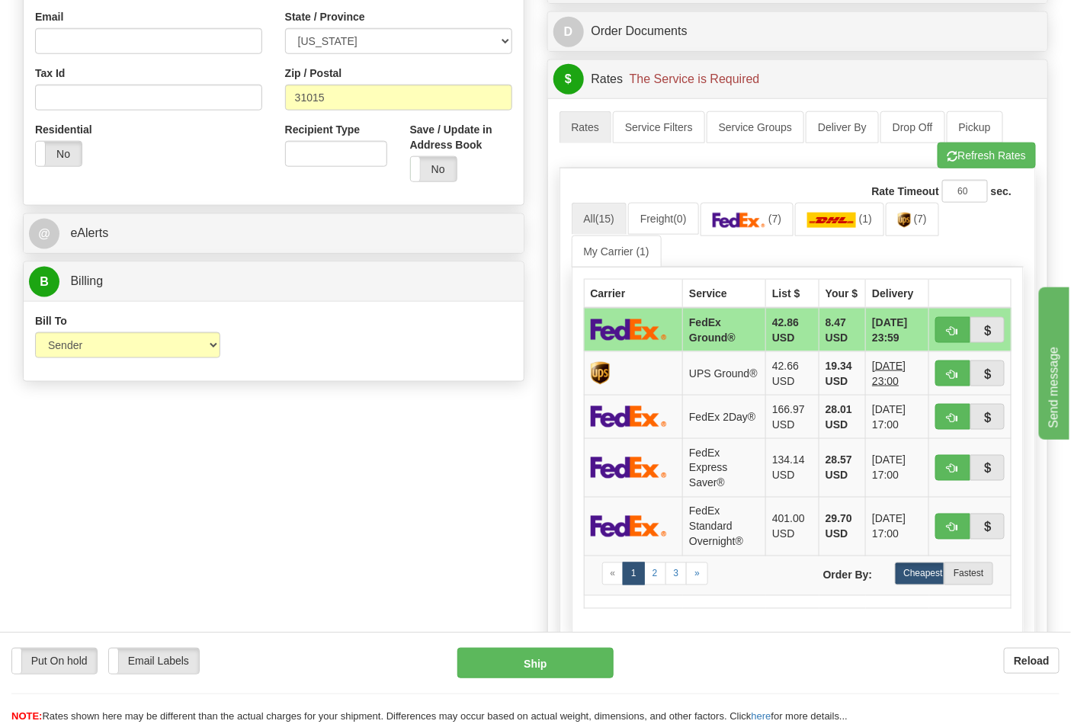
click at [377, 377] on div "Bill To Sender Recipient Third Party Collect Account 3rd Party Account List Ple…" at bounding box center [274, 341] width 500 height 80
click at [911, 228] on img at bounding box center [904, 220] width 13 height 15
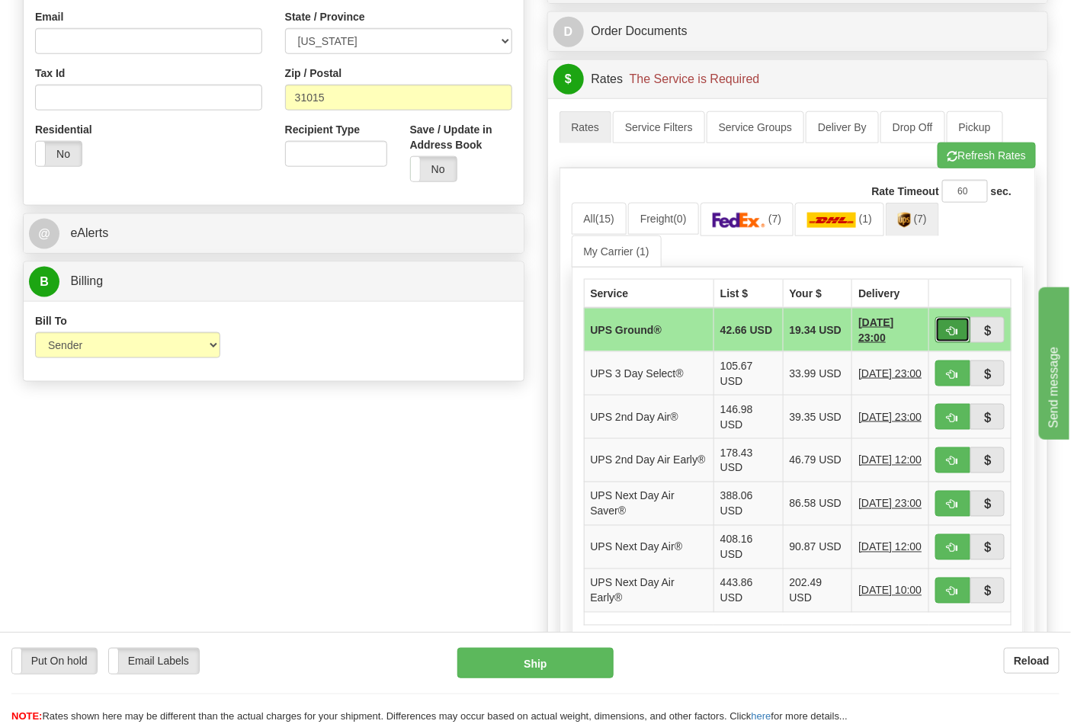
drag, startPoint x: 949, startPoint y: 331, endPoint x: 921, endPoint y: 333, distance: 28.3
click at [950, 331] on span "button" at bounding box center [953, 331] width 11 height 10
type input "03"
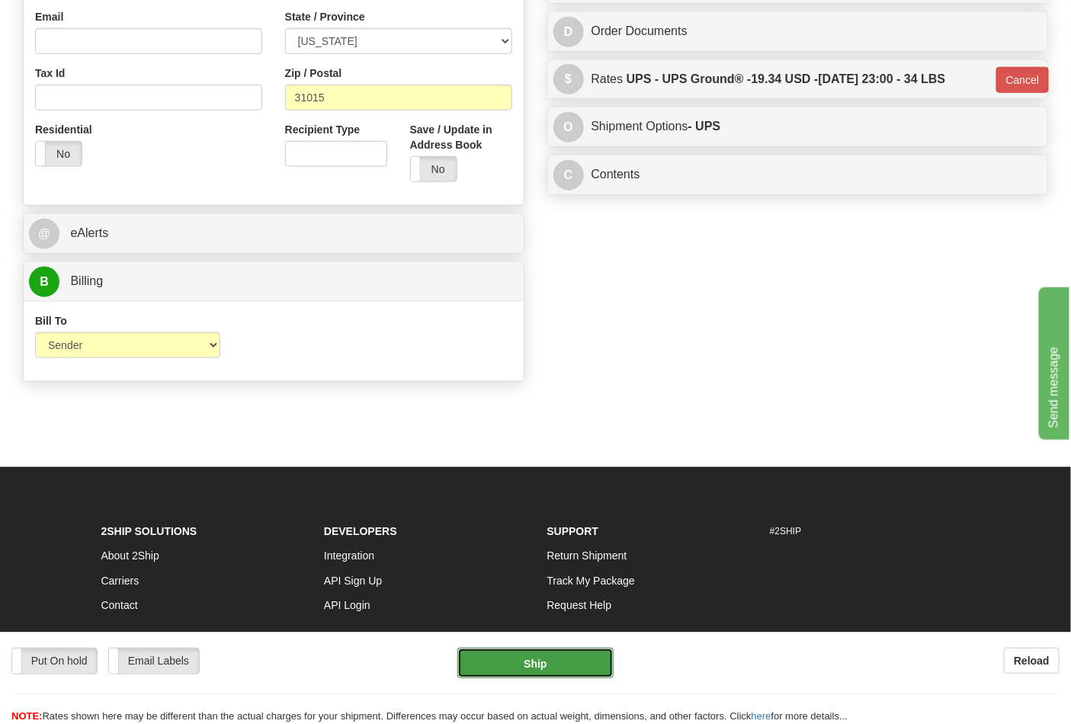
click at [554, 674] on button "Ship" at bounding box center [536, 663] width 156 height 31
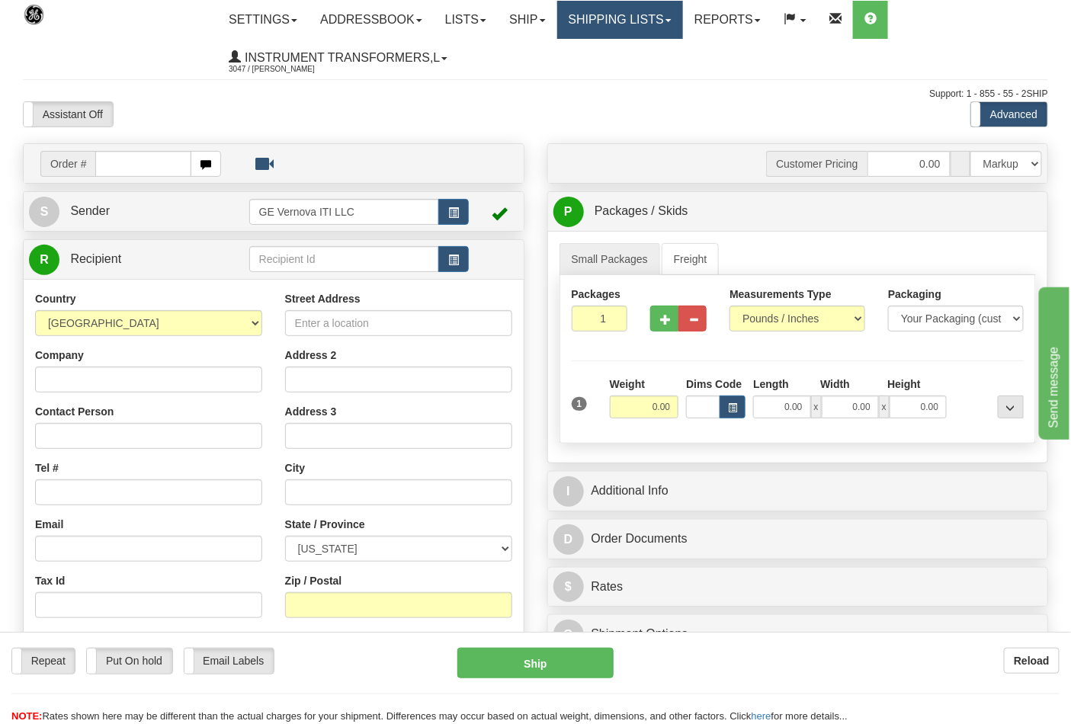
drag, startPoint x: 596, startPoint y: 21, endPoint x: 605, endPoint y: 24, distance: 9.6
click at [596, 21] on link "Shipping lists" at bounding box center [620, 20] width 126 height 38
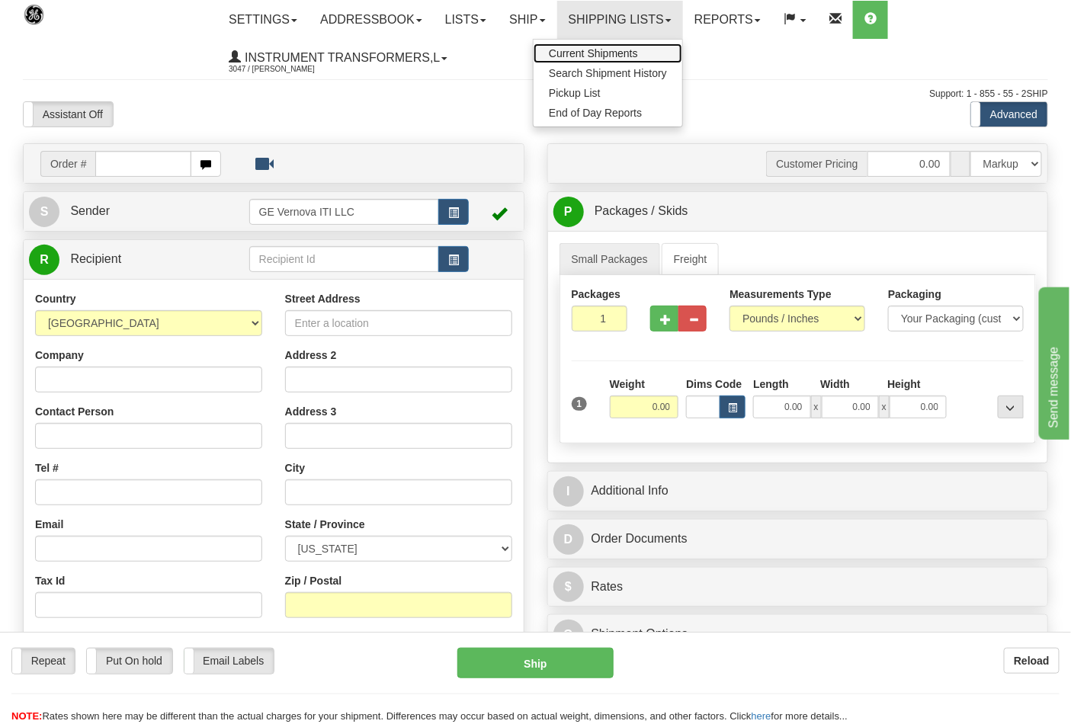
click at [602, 51] on span "Current Shipments" at bounding box center [593, 53] width 89 height 12
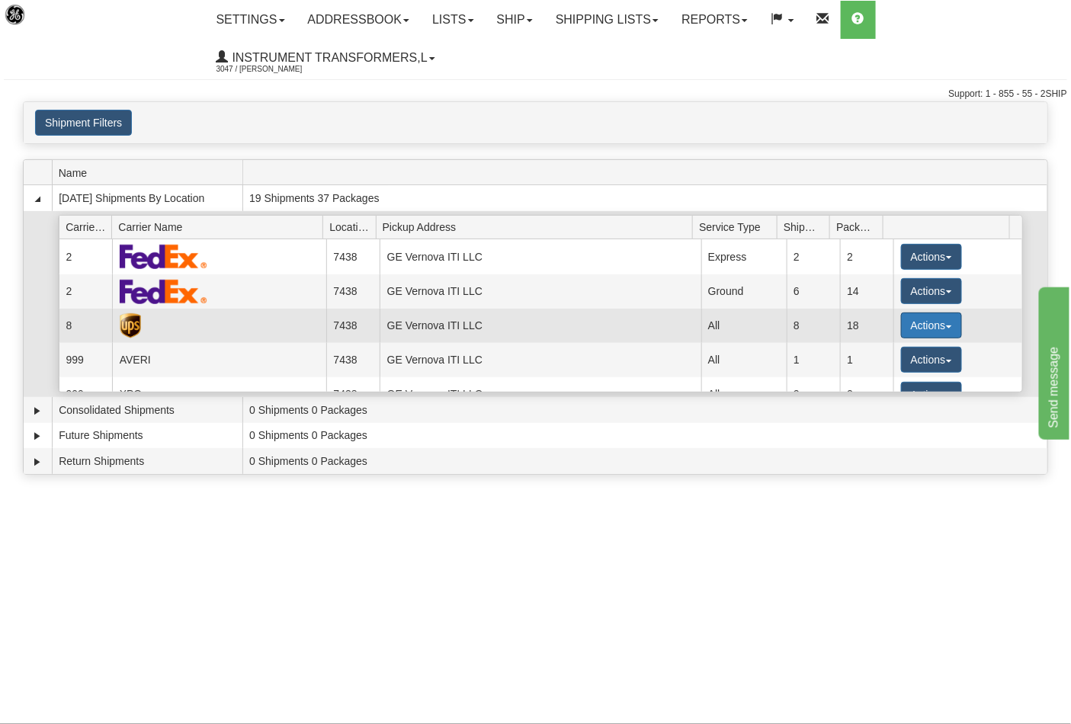
click at [919, 328] on button "Actions" at bounding box center [931, 326] width 61 height 26
click at [879, 358] on span "Details" at bounding box center [875, 353] width 41 height 11
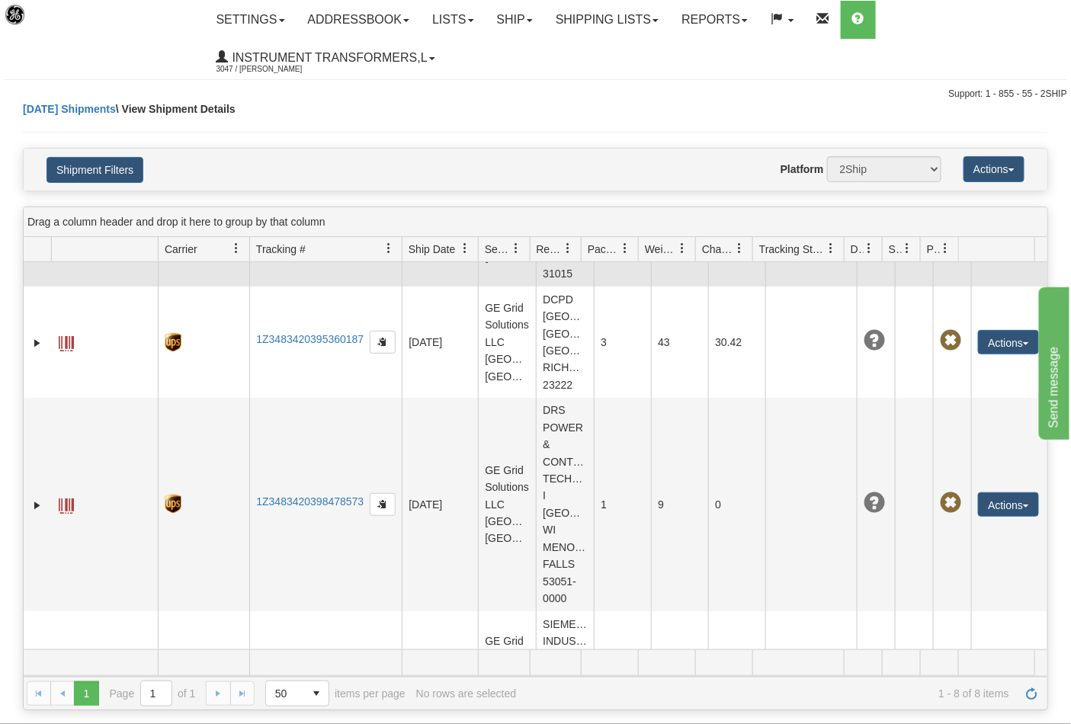
scroll to position [423, 0]
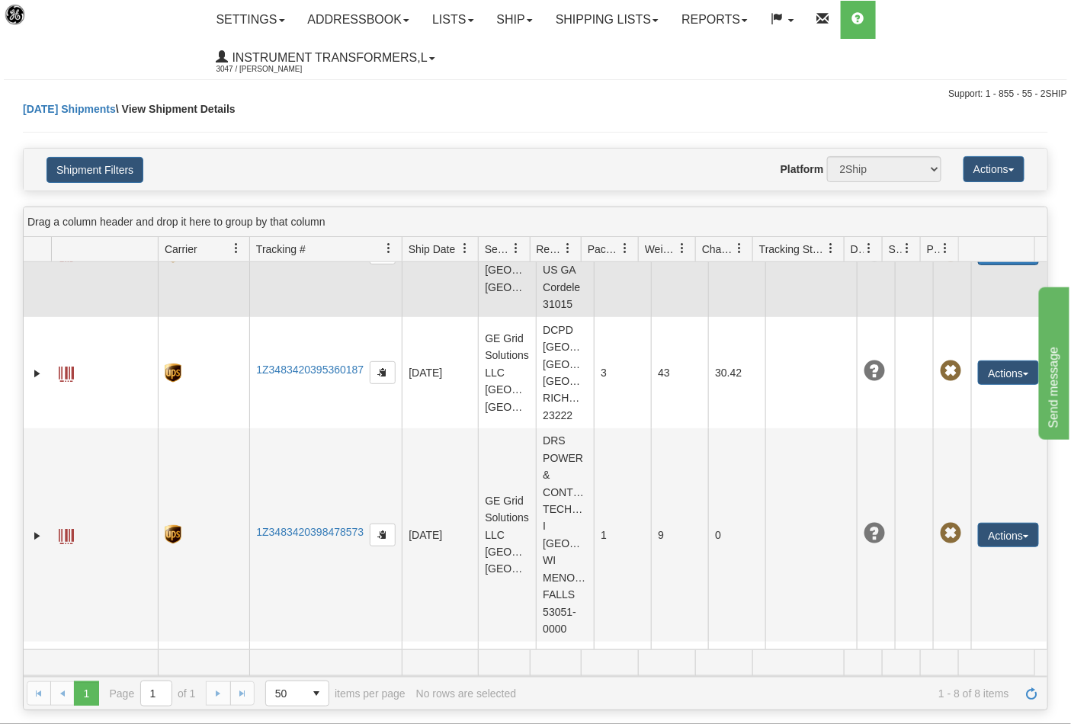
click at [994, 265] on button "Actions" at bounding box center [1008, 253] width 61 height 24
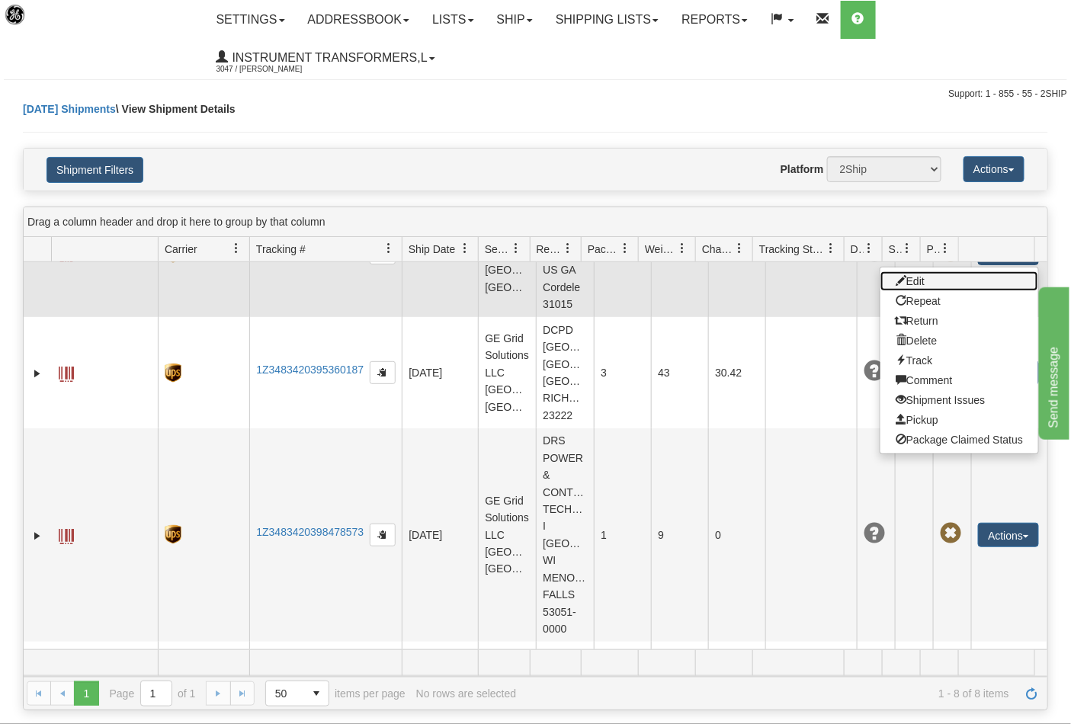
click at [924, 291] on link "Edit" at bounding box center [960, 281] width 158 height 20
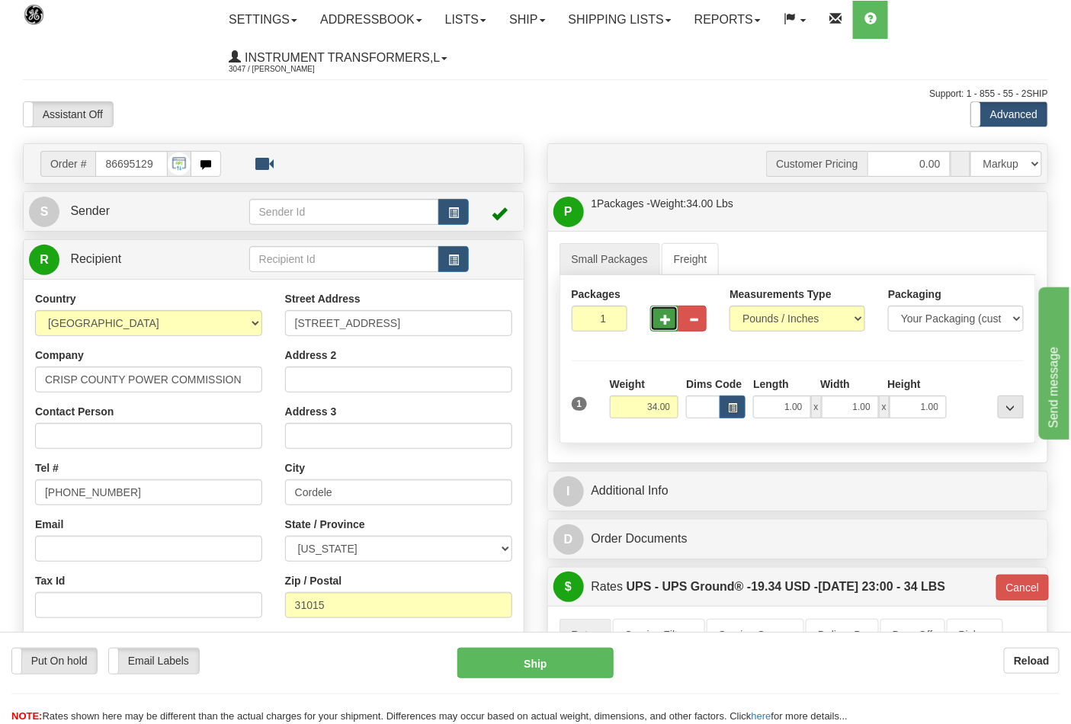
click at [669, 316] on span "button" at bounding box center [665, 320] width 11 height 10
type input "2"
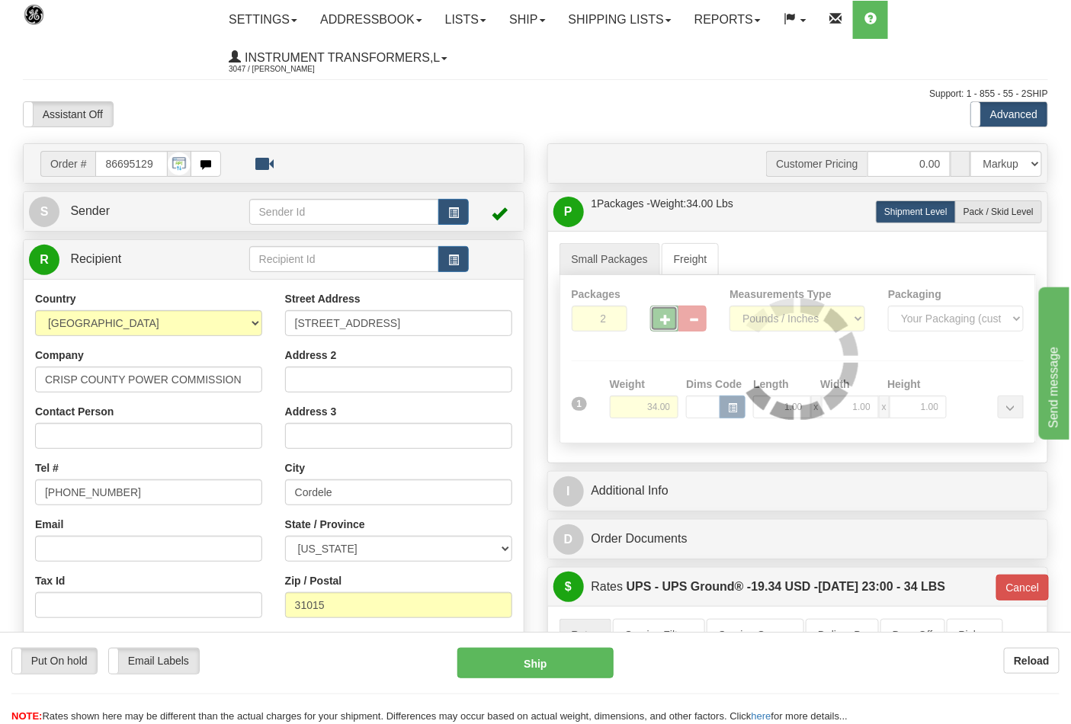
type input "03"
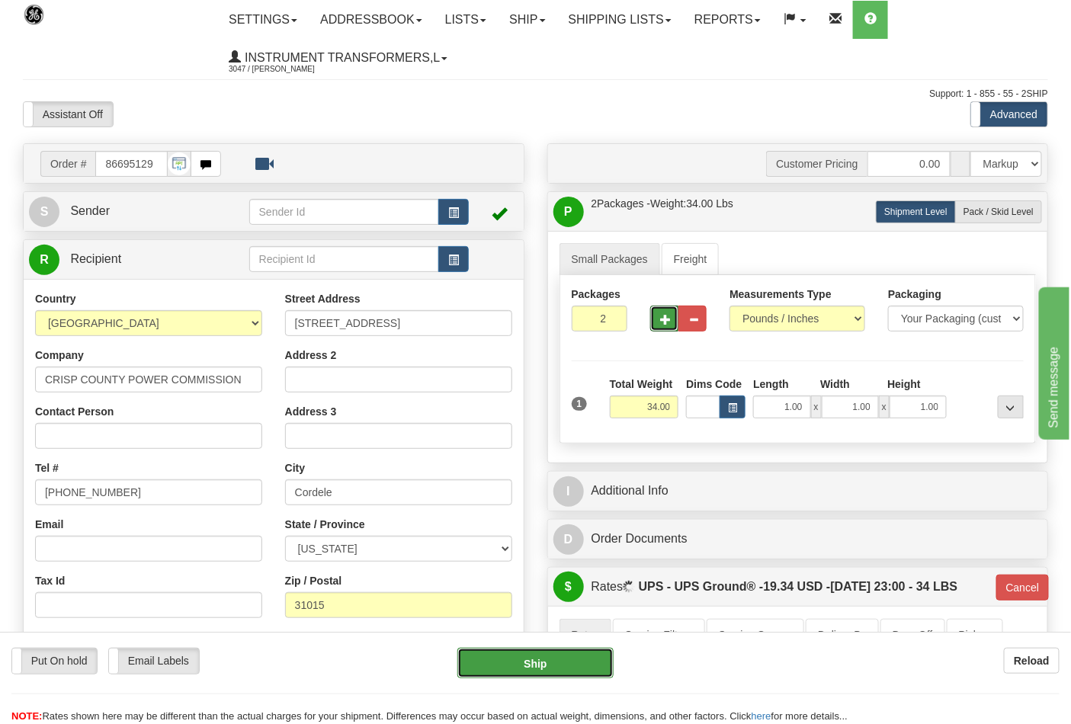
click at [580, 660] on button "Ship" at bounding box center [536, 663] width 156 height 31
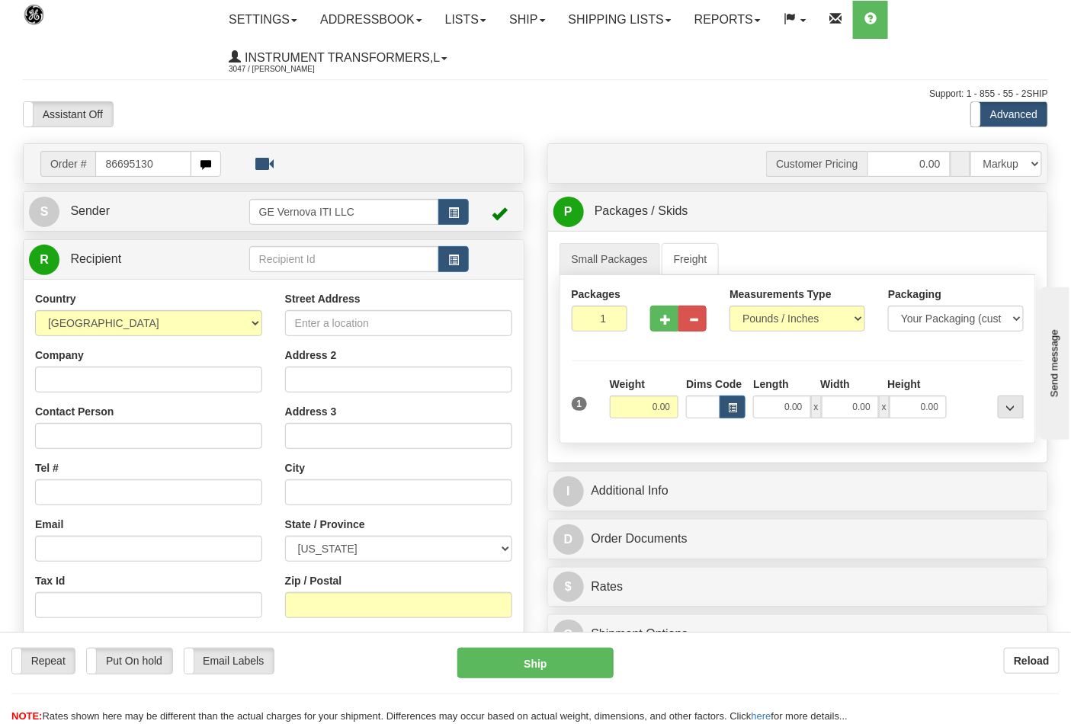
type input "86695130"
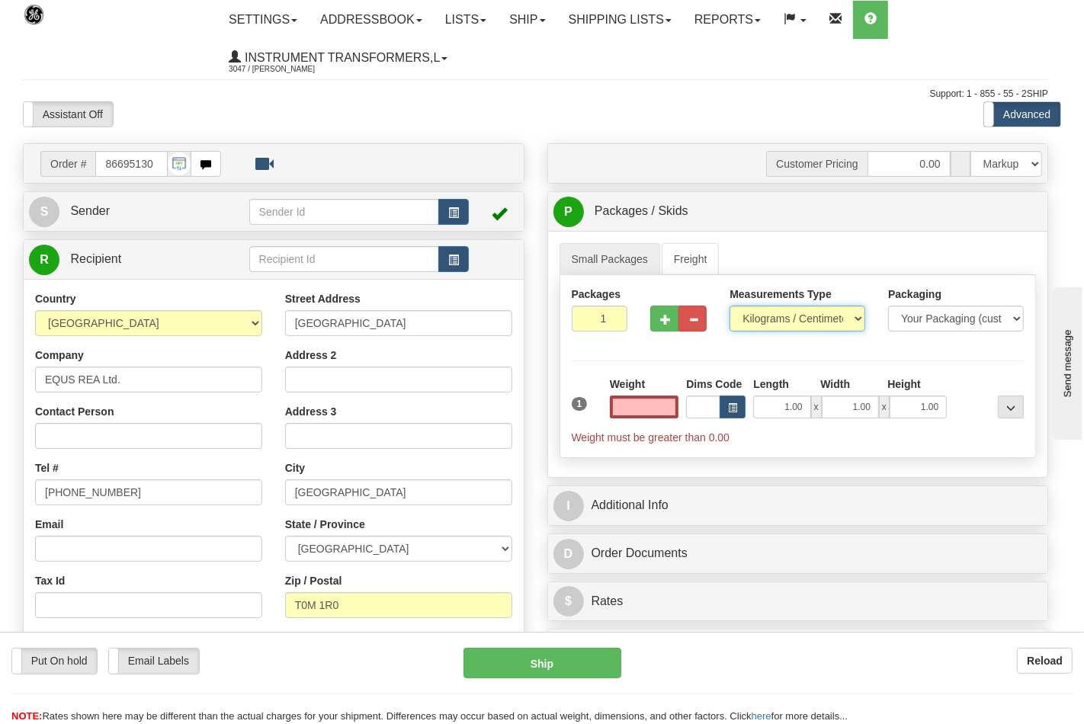
type input "0.00"
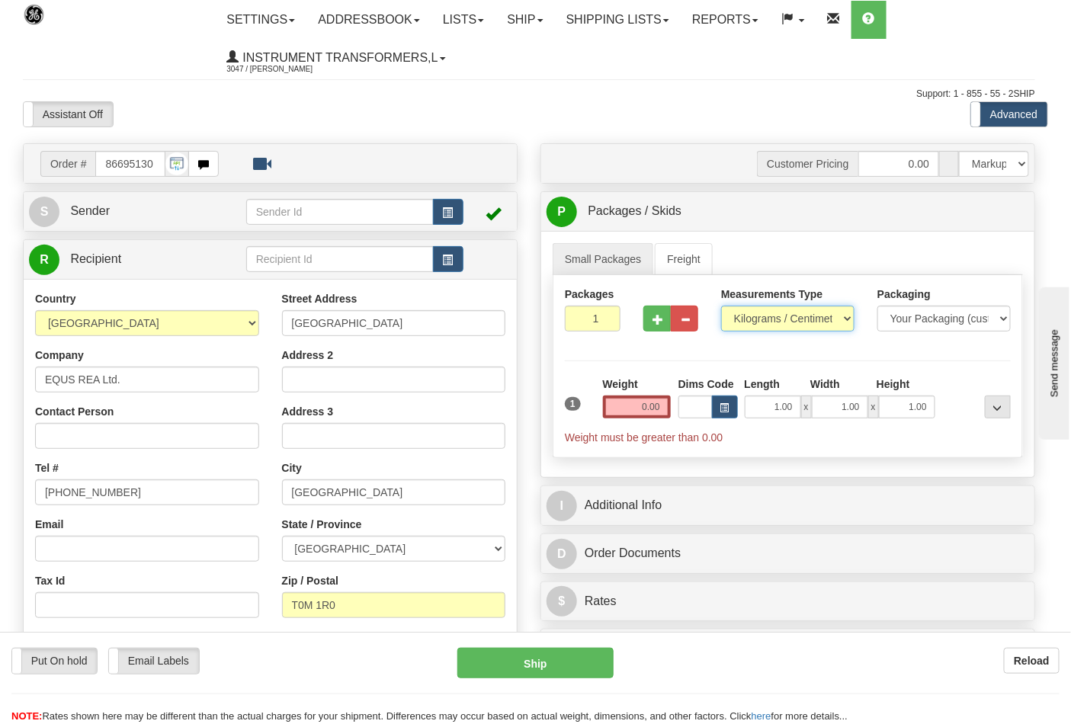
click at [757, 323] on select "Pounds / Inches Kilograms / Centimeters" at bounding box center [787, 319] width 133 height 26
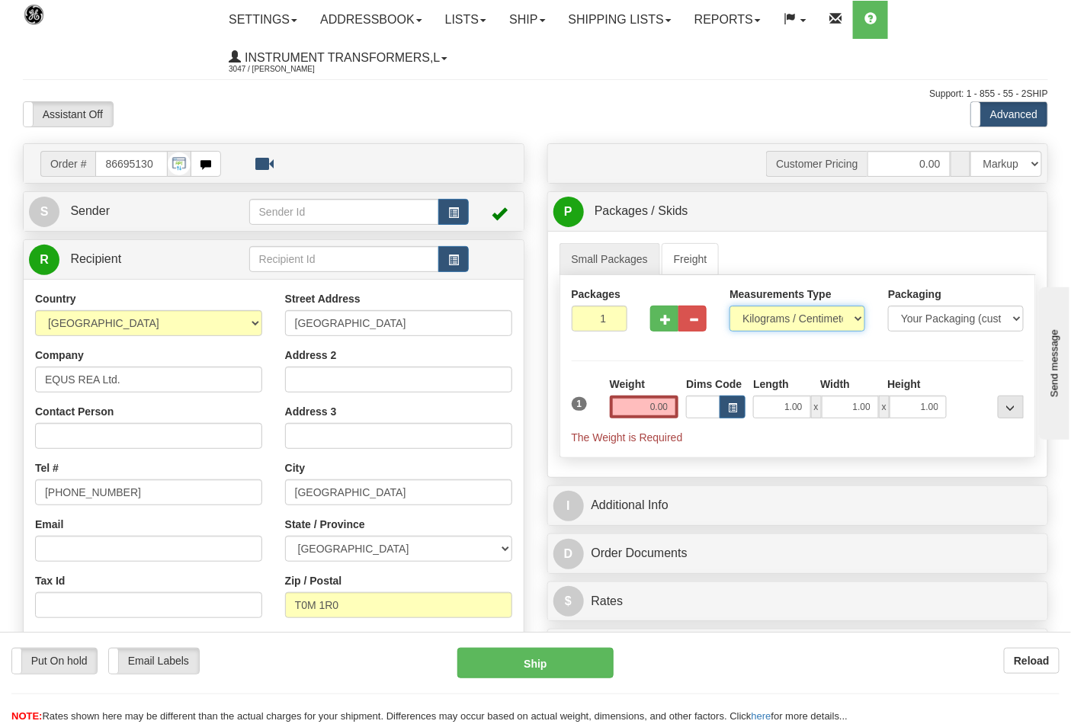
select select "0"
click at [730, 307] on select "Pounds / Inches Kilograms / Centimeters" at bounding box center [798, 319] width 136 height 26
click at [670, 326] on button "button" at bounding box center [664, 319] width 28 height 26
type input "2"
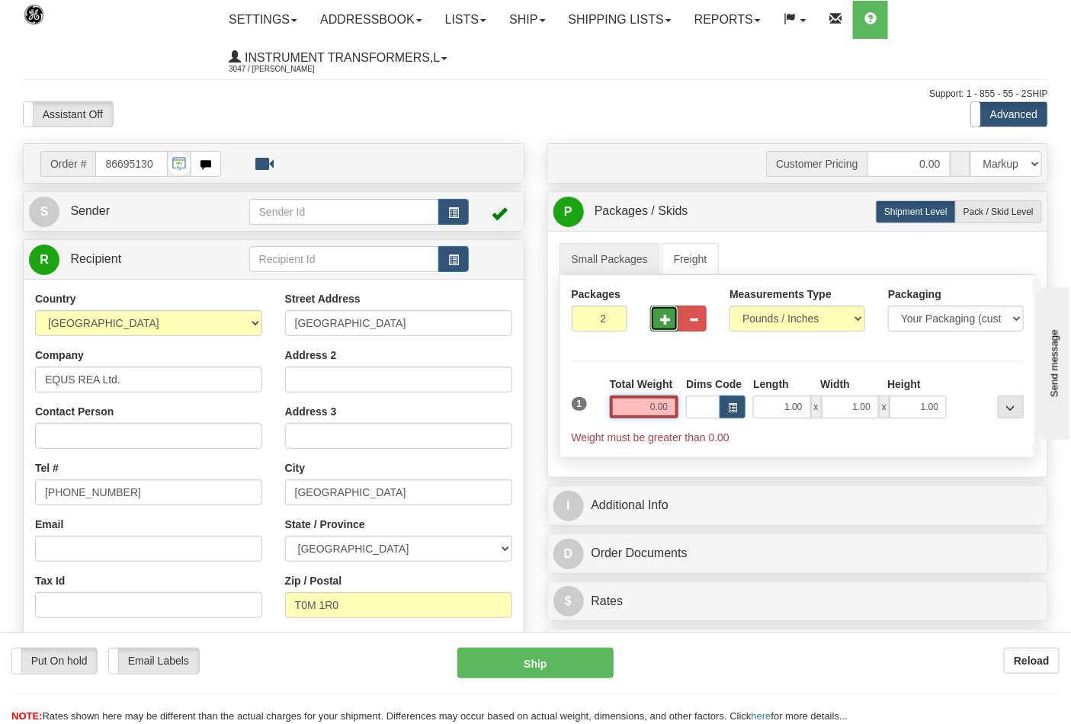
click at [667, 406] on input "0.00" at bounding box center [644, 407] width 69 height 23
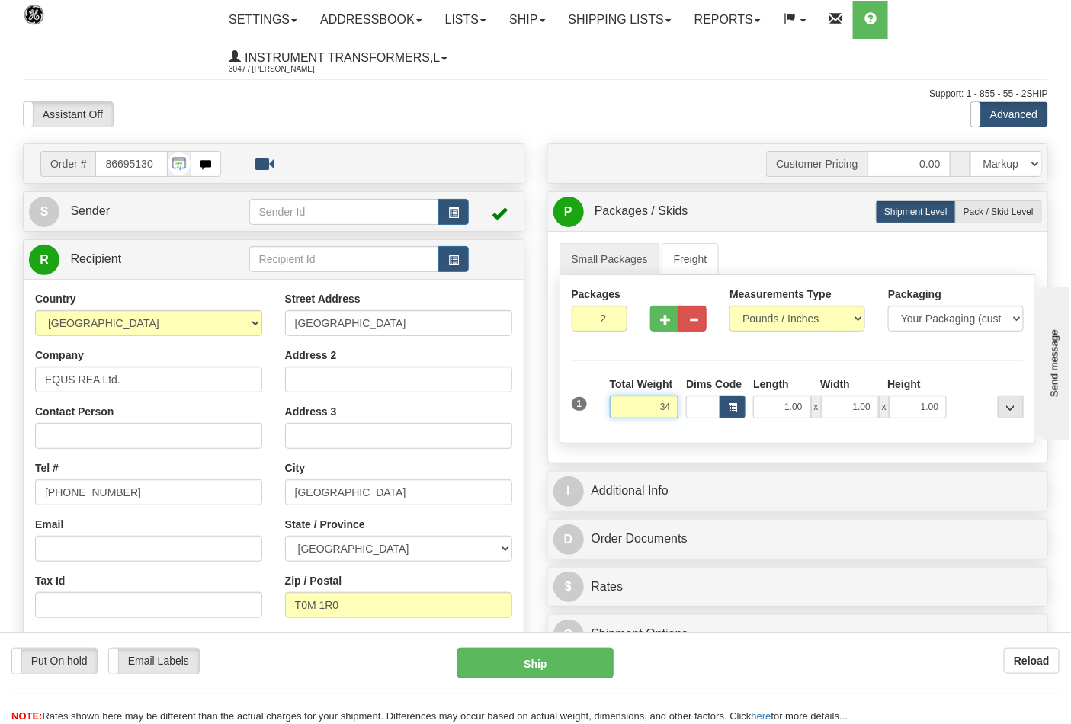
click button "Delete" at bounding box center [0, 0] width 0 height 0
type input "34.00"
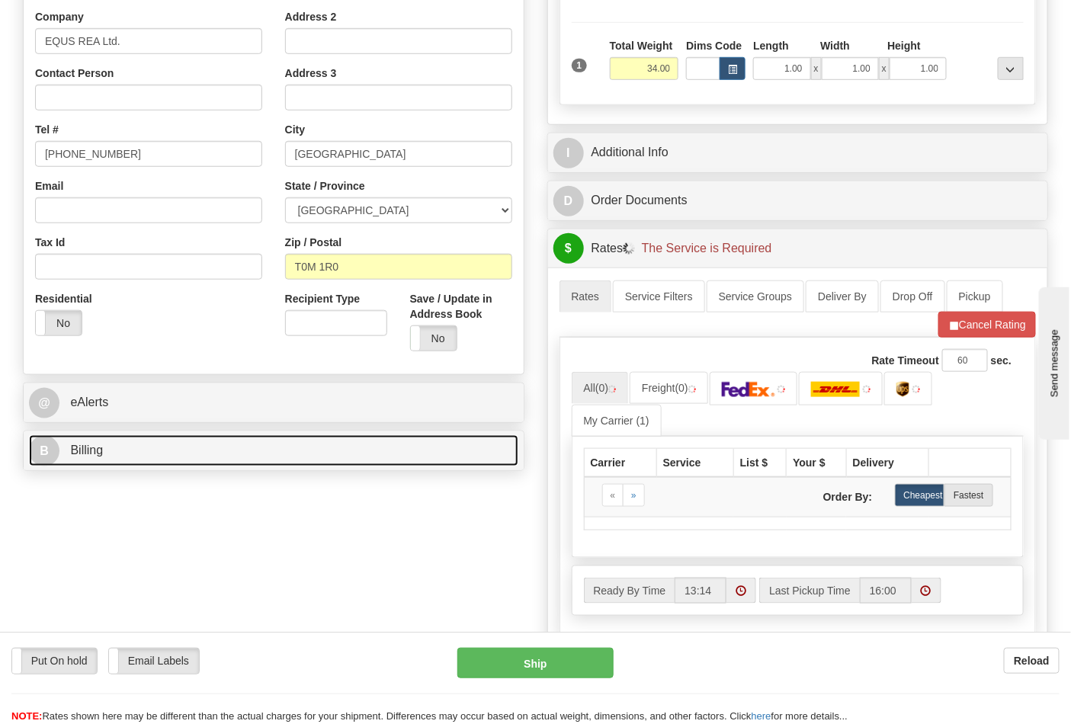
click at [171, 447] on link "B Billing" at bounding box center [274, 450] width 490 height 31
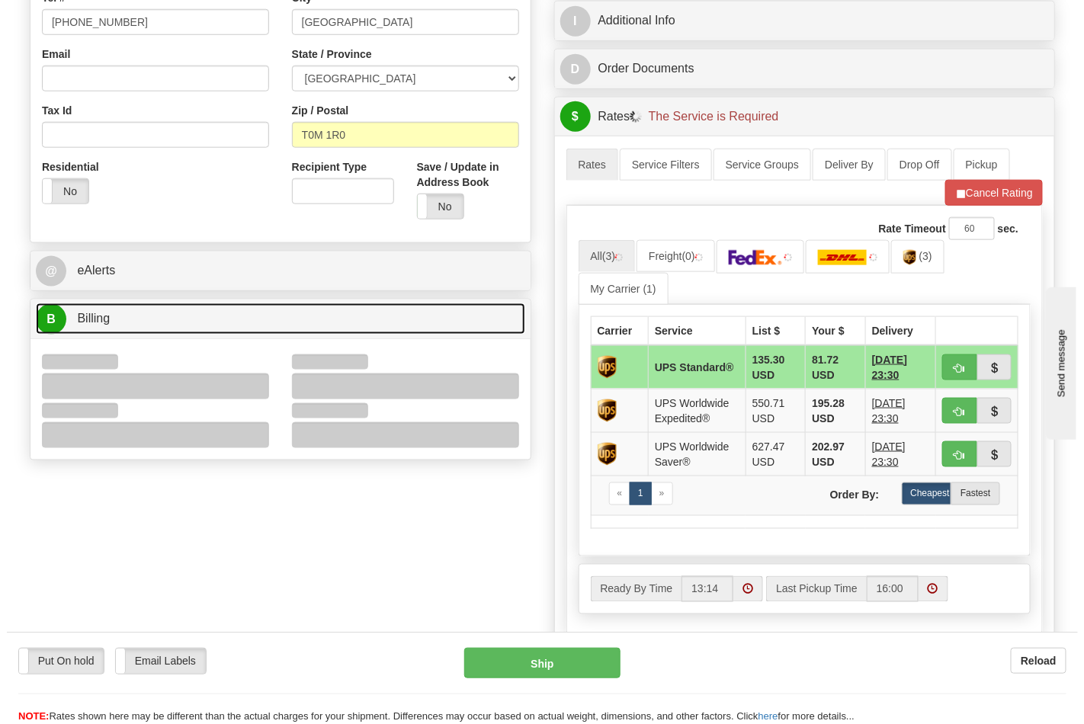
scroll to position [592, 0]
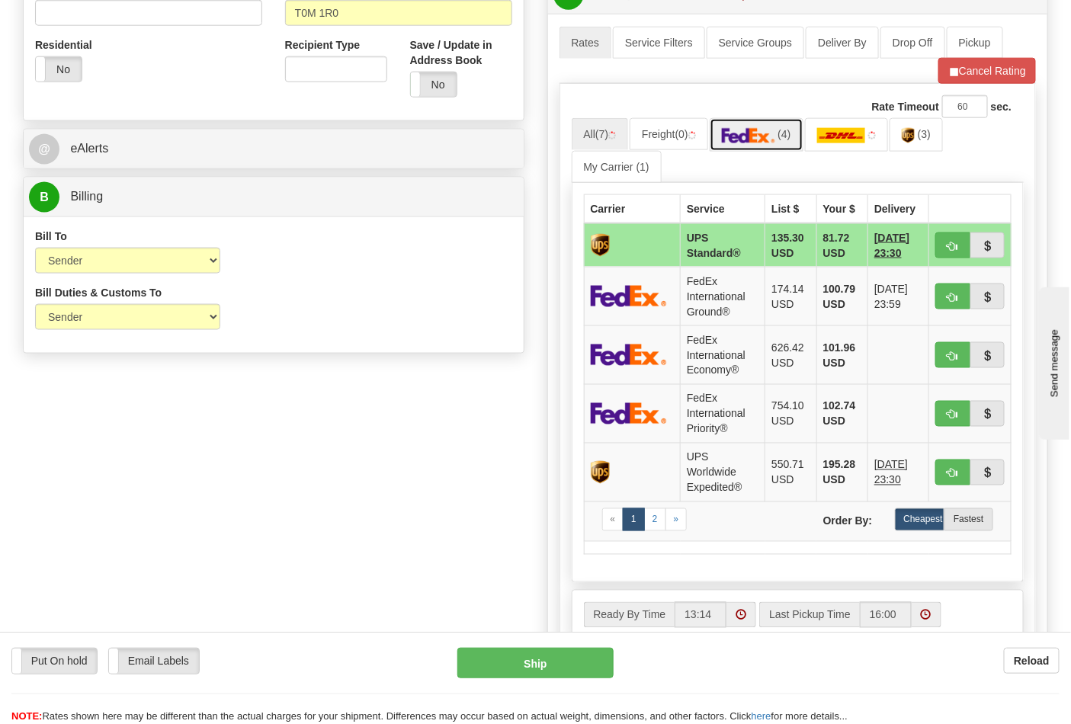
click at [773, 138] on img at bounding box center [748, 135] width 53 height 15
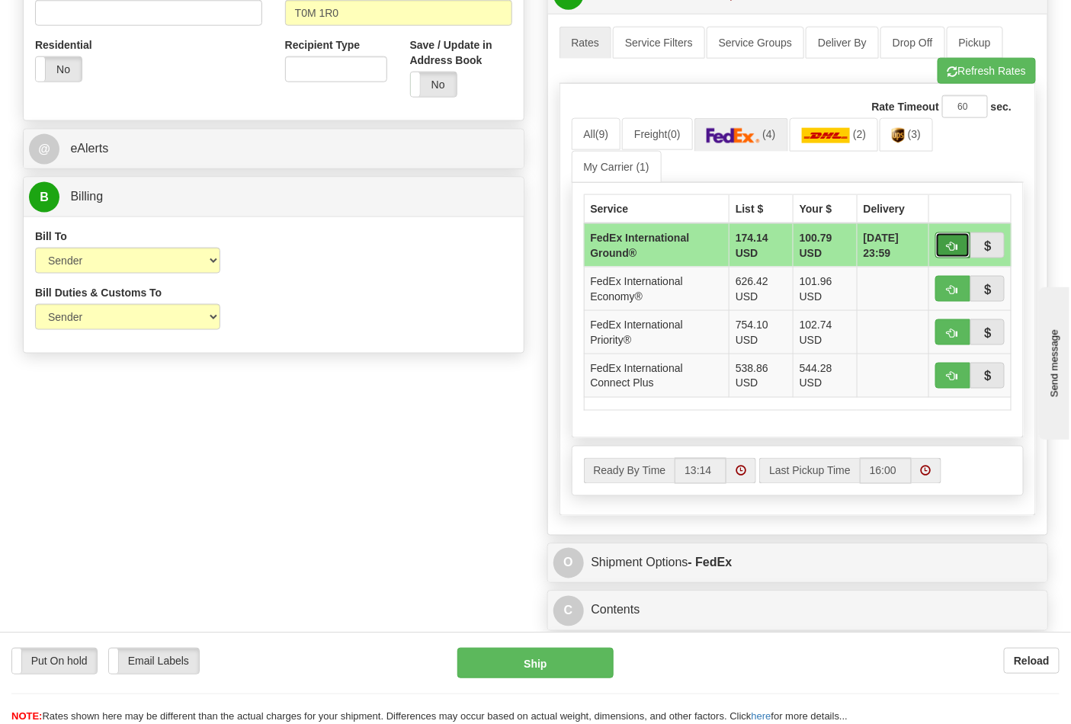
click at [953, 249] on span "button" at bounding box center [953, 247] width 11 height 10
type input "92"
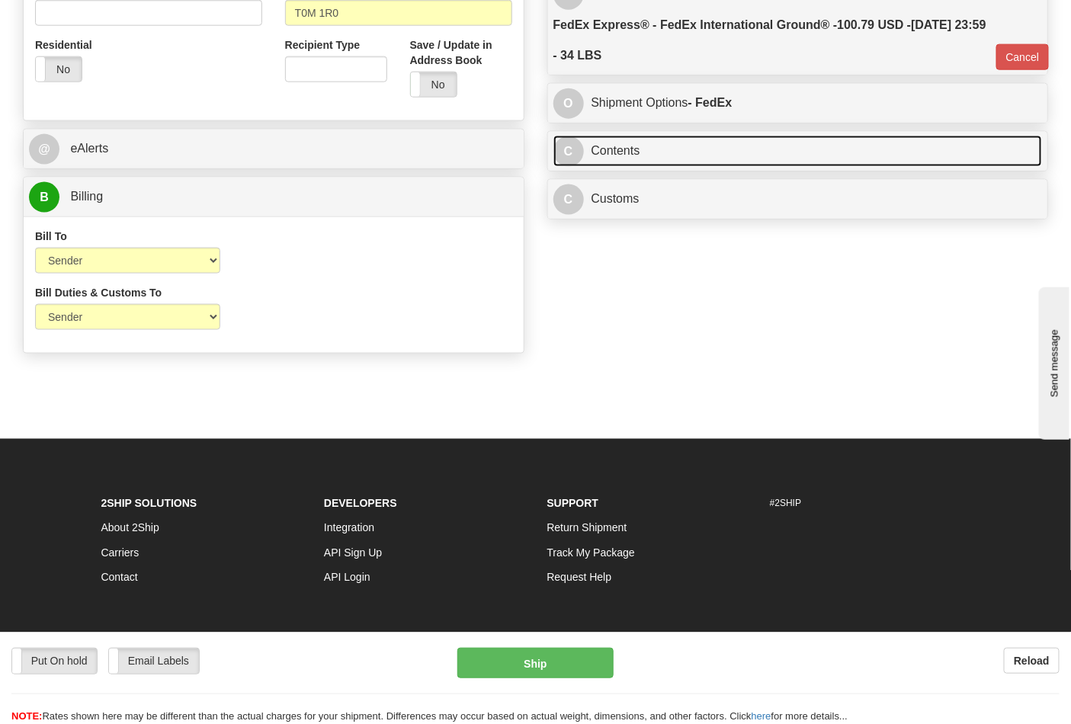
click at [653, 156] on link "C Contents" at bounding box center [799, 151] width 490 height 31
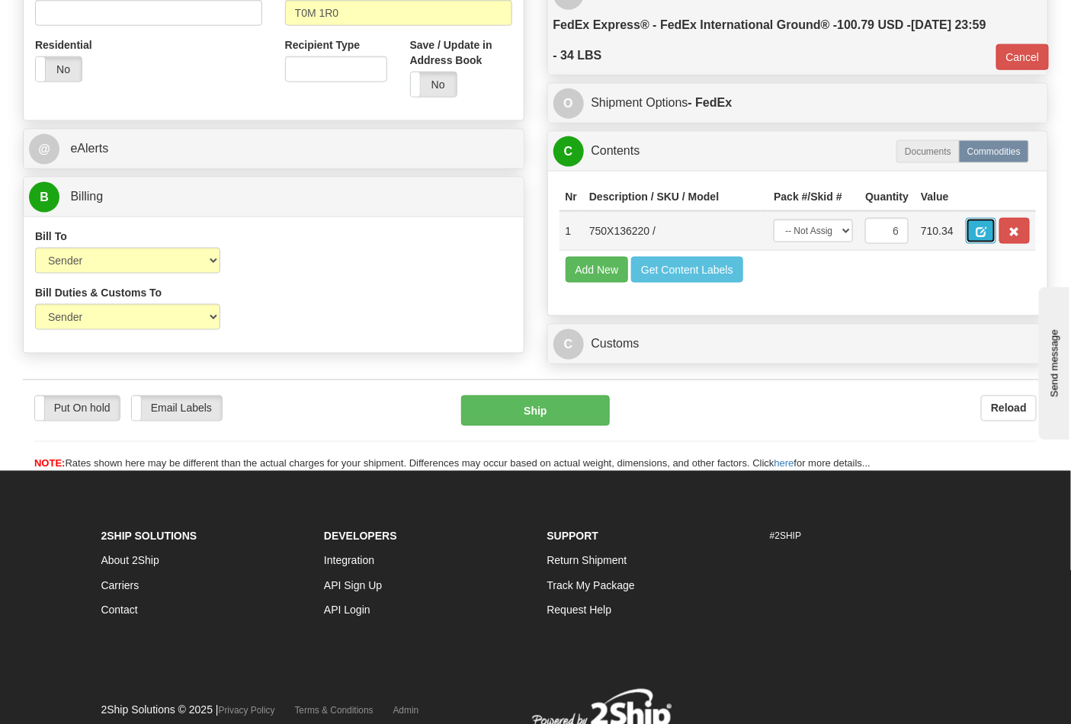
click at [987, 227] on span "button" at bounding box center [981, 232] width 11 height 10
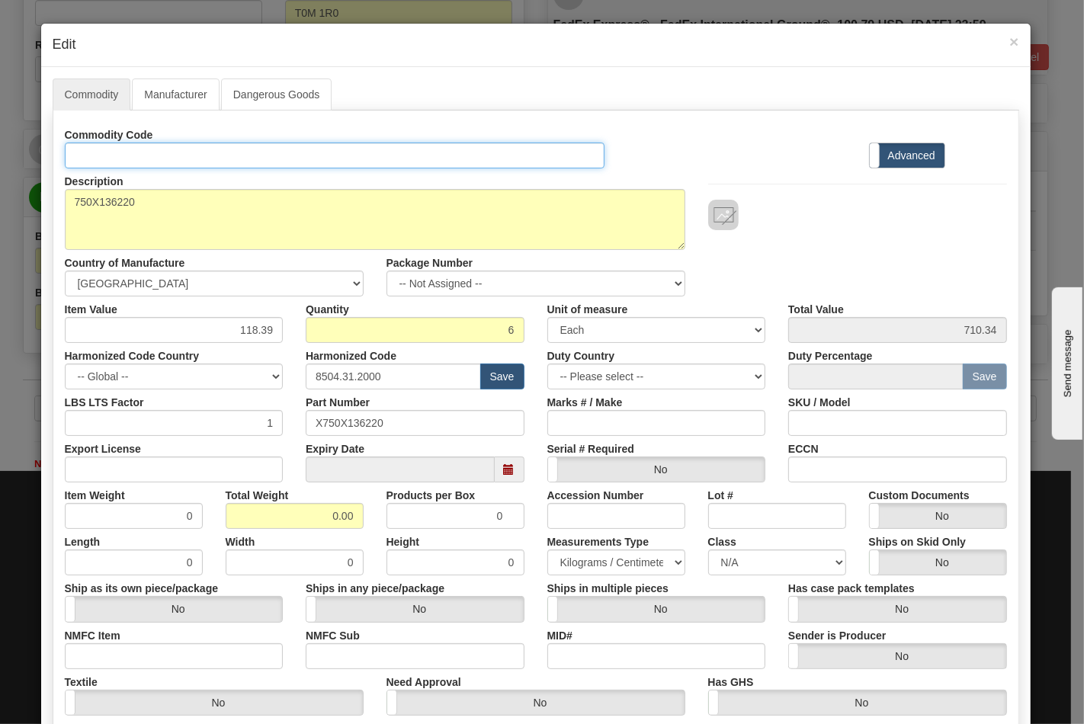
click at [277, 162] on input "Id" at bounding box center [335, 156] width 541 height 26
type input "TRANSFORMERS"
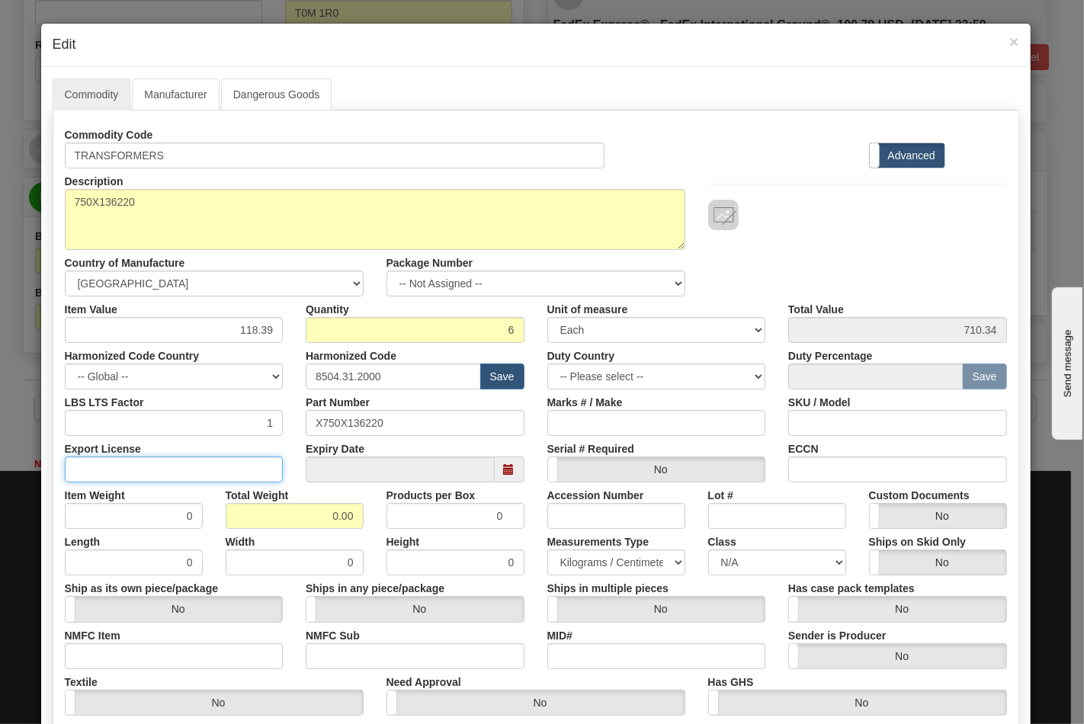
click at [222, 461] on input "Export License" at bounding box center [174, 470] width 219 height 26
type input "N/A"
drag, startPoint x: 296, startPoint y: 515, endPoint x: 375, endPoint y: 512, distance: 79.3
click at [375, 517] on div "Item Weight 0 Total Weight 0.00 Products per Box 0 Accession Number Lot # Custo…" at bounding box center [535, 506] width 965 height 47
type input "3"
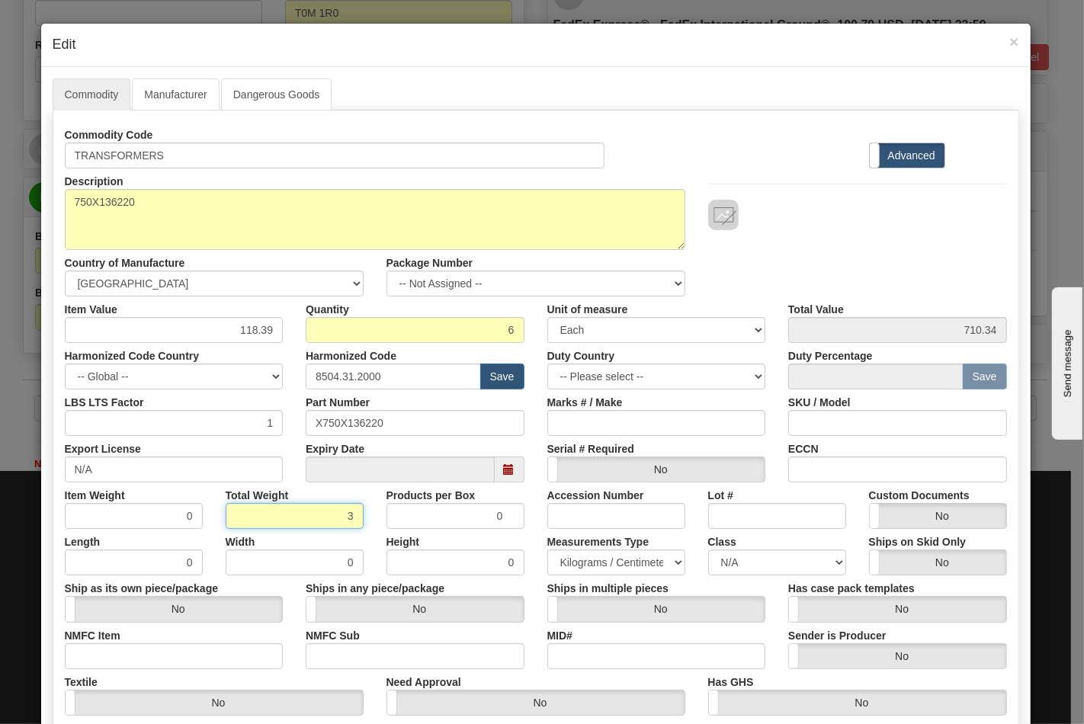
type input "0.5000"
type input "34"
type input "5.6667"
click at [186, 663] on input "NMFC Item" at bounding box center [174, 657] width 219 height 26
type input "63170"
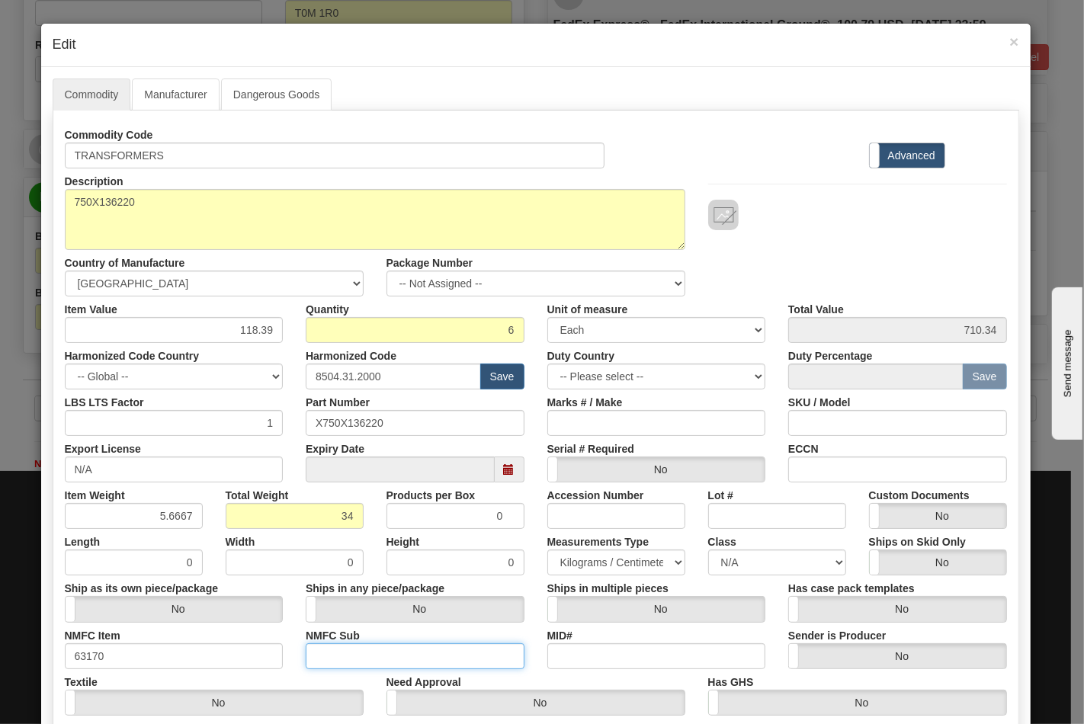
drag, startPoint x: 323, startPoint y: 658, endPoint x: 416, endPoint y: 666, distance: 93.3
click at [332, 658] on input "NMFC Sub" at bounding box center [415, 657] width 219 height 26
type input "4"
click at [753, 553] on select "N/A 50.0 55.0 60.0 65.0 70.0 85.0 92.5 100.0 125.0 175.0 250.0 300.0 400.0" at bounding box center [777, 563] width 138 height 26
select select "70.0"
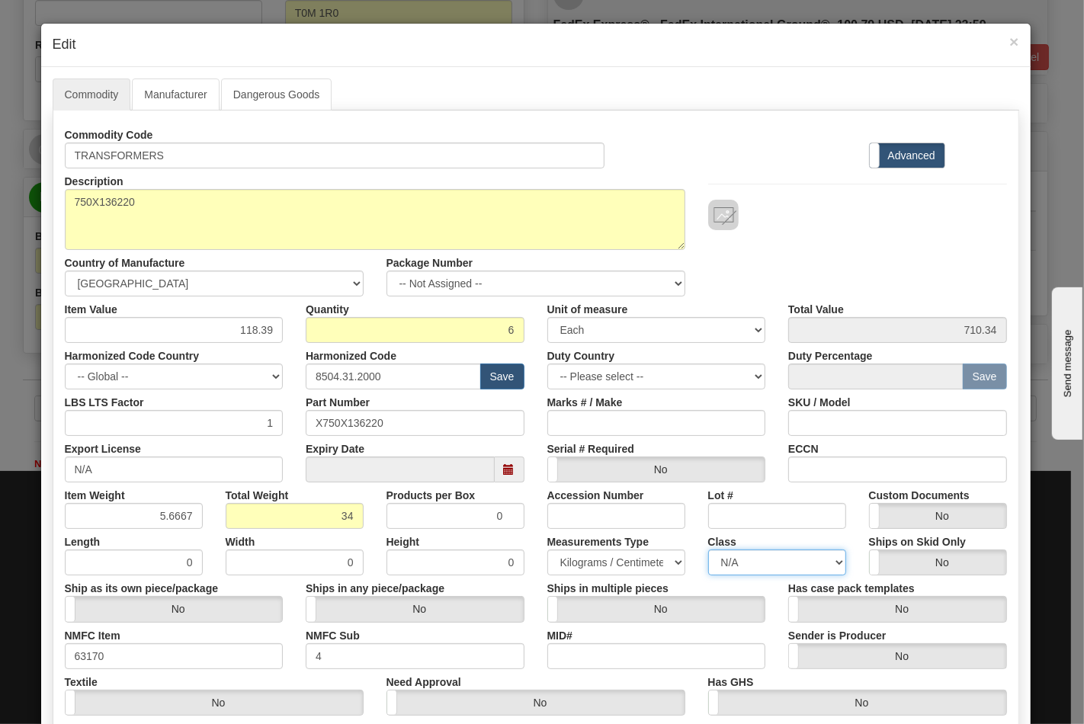
click at [708, 550] on select "N/A 50.0 55.0 60.0 65.0 70.0 85.0 92.5 100.0 125.0 175.0 250.0 300.0 400.0" at bounding box center [777, 563] width 138 height 26
click at [853, 461] on input "ECCN" at bounding box center [897, 470] width 219 height 26
type input "EAR99"
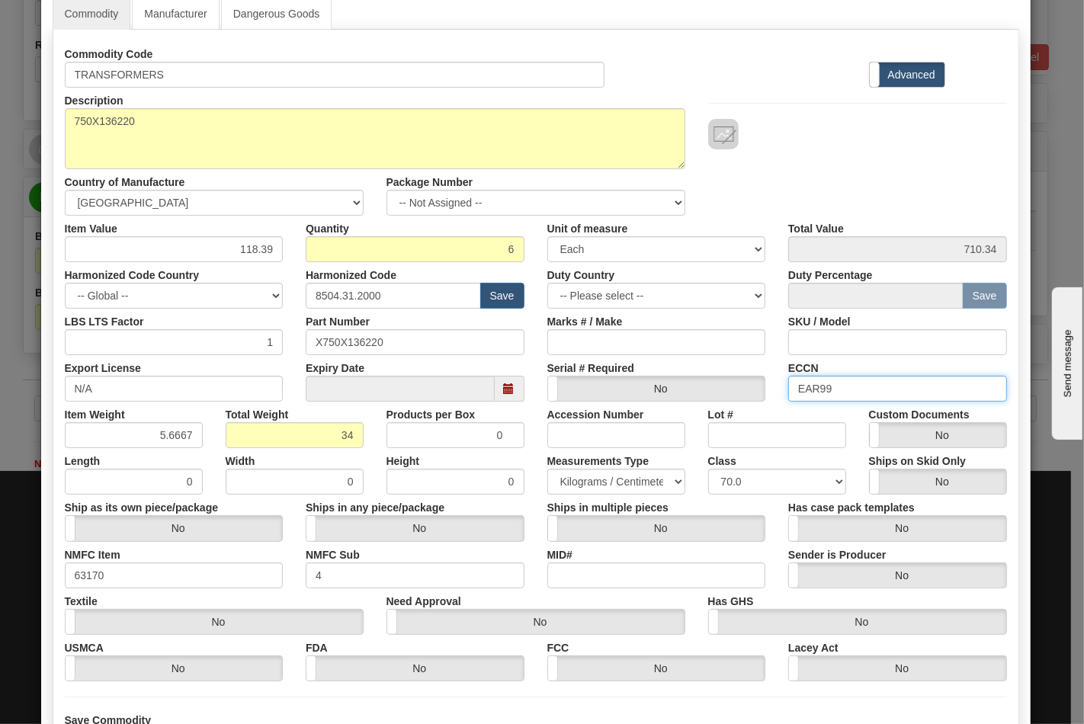
scroll to position [219, 0]
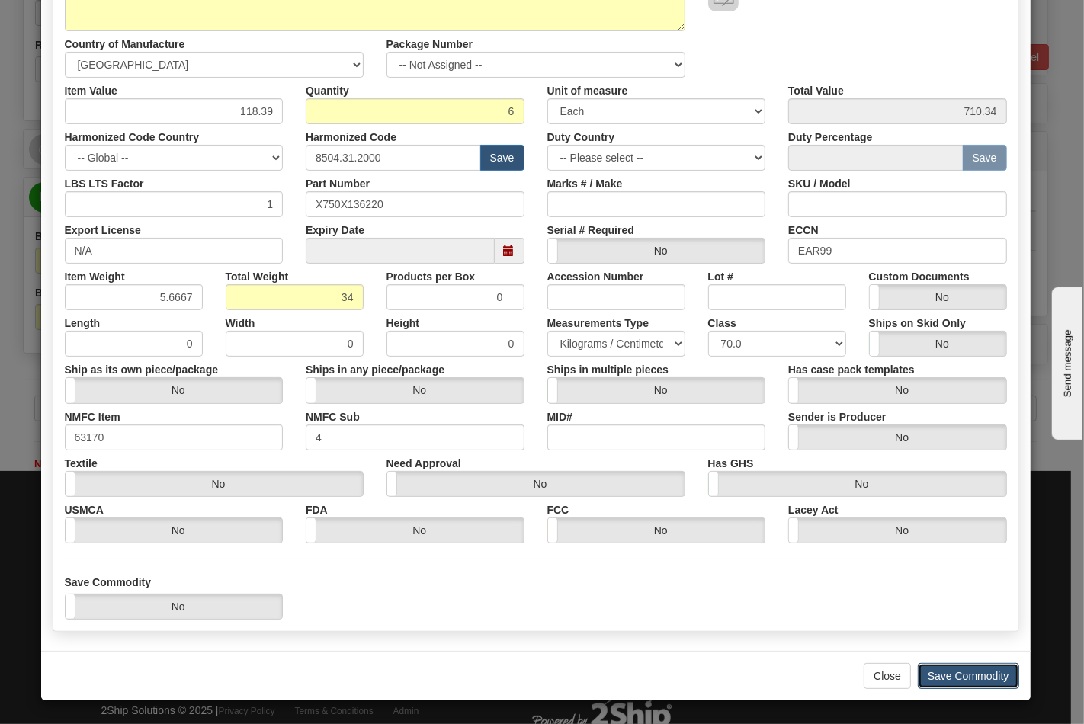
click at [956, 667] on button "Save Commodity" at bounding box center [968, 676] width 101 height 26
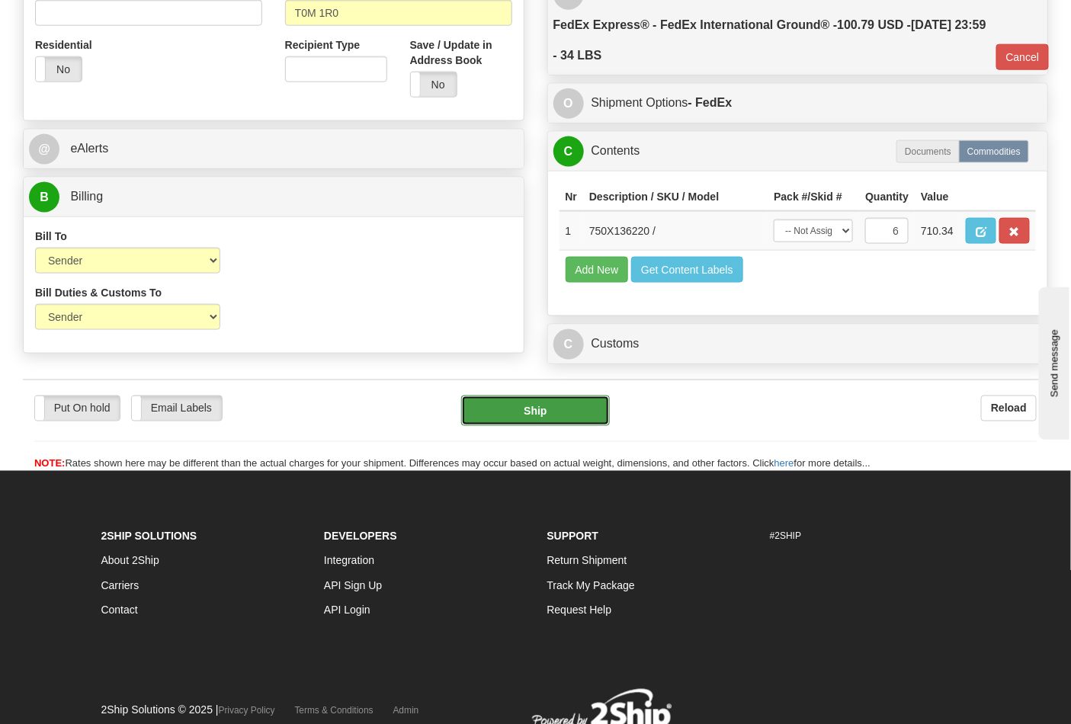
click at [534, 426] on button "Ship" at bounding box center [535, 411] width 148 height 31
